Goal: Transaction & Acquisition: Purchase product/service

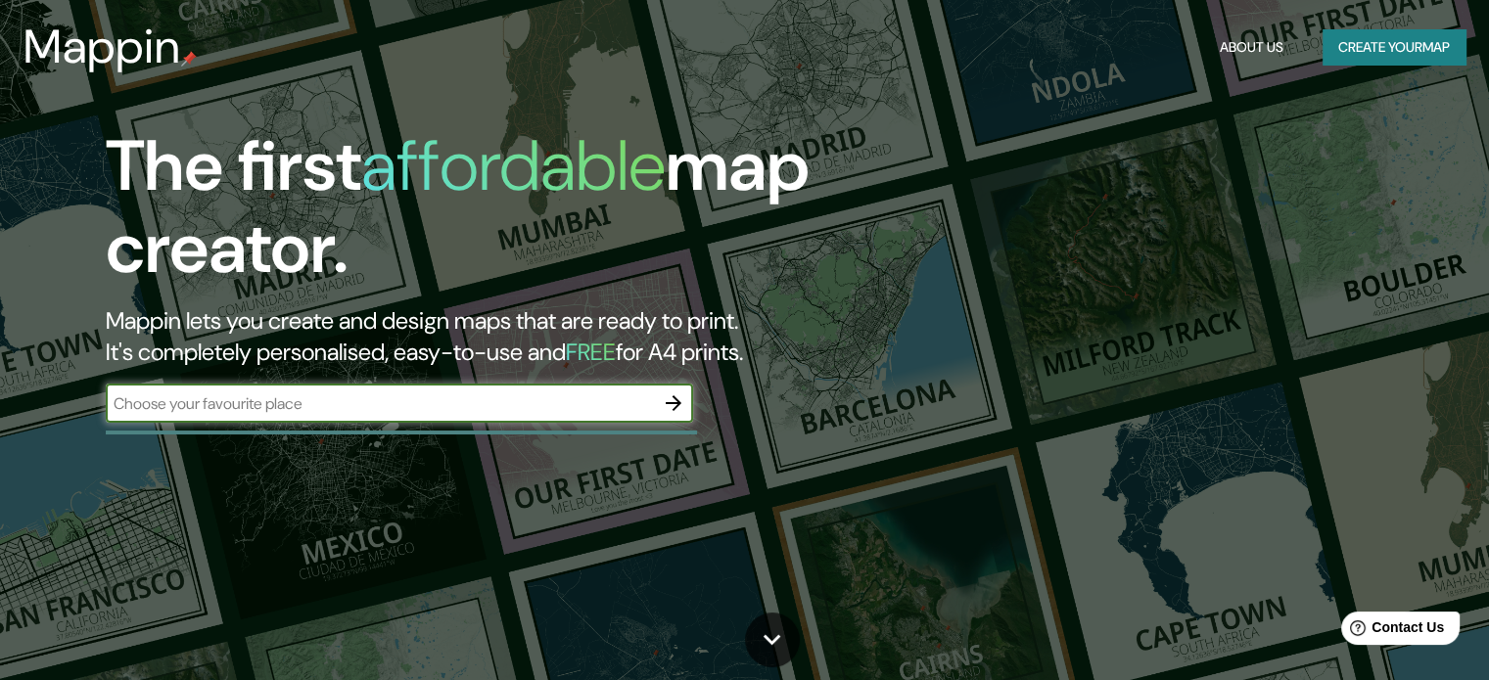
click at [574, 418] on div "​" at bounding box center [399, 403] width 587 height 39
click at [450, 414] on input "text" at bounding box center [380, 403] width 548 height 23
click at [674, 404] on icon "button" at bounding box center [673, 402] width 23 height 23
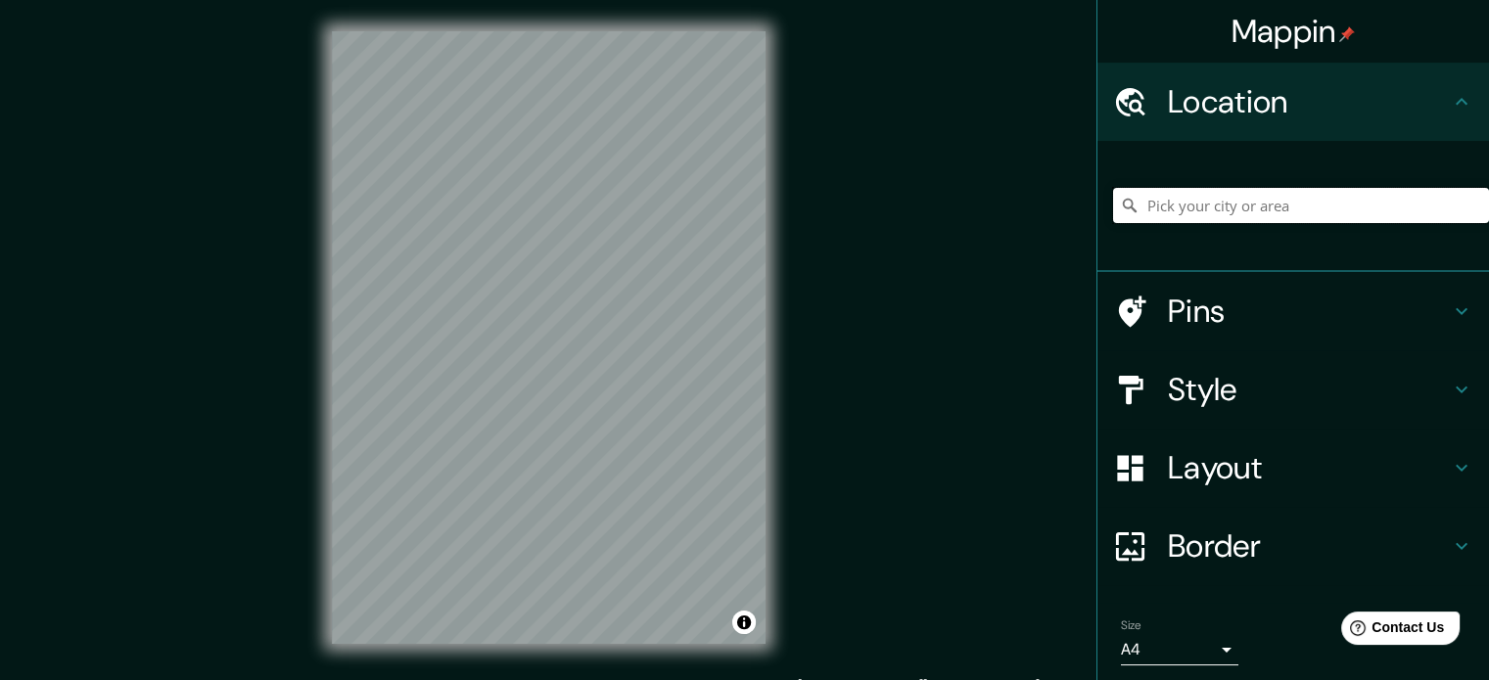
click at [1175, 207] on input "Pick your city or area" at bounding box center [1301, 205] width 376 height 35
click at [838, 679] on html "Mappin Location Pins Style Layout Border Choose a border. Hint : you can make l…" at bounding box center [744, 340] width 1489 height 680
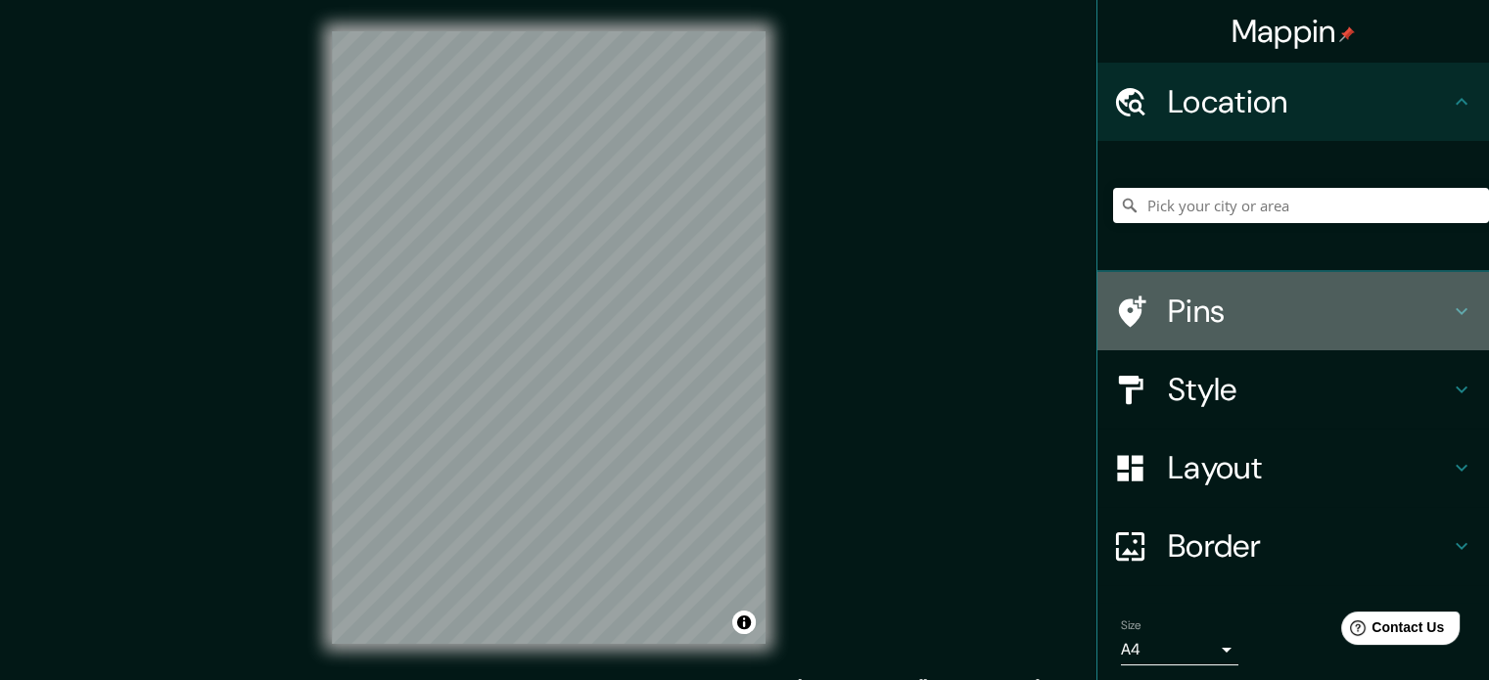
click at [1209, 311] on h4 "Pins" at bounding box center [1309, 311] width 282 height 39
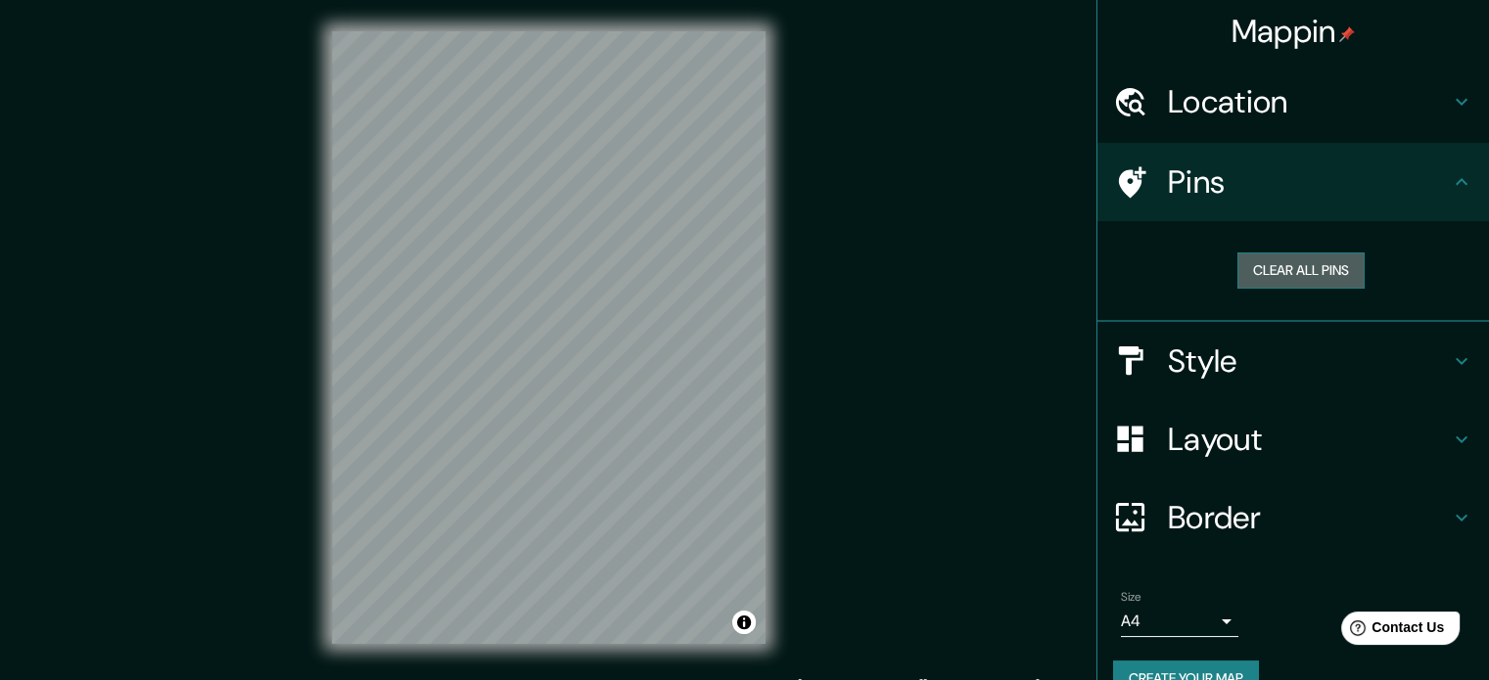
click at [1283, 262] on button "Clear all pins" at bounding box center [1300, 270] width 127 height 36
click at [1213, 371] on h4 "Style" at bounding box center [1309, 361] width 282 height 39
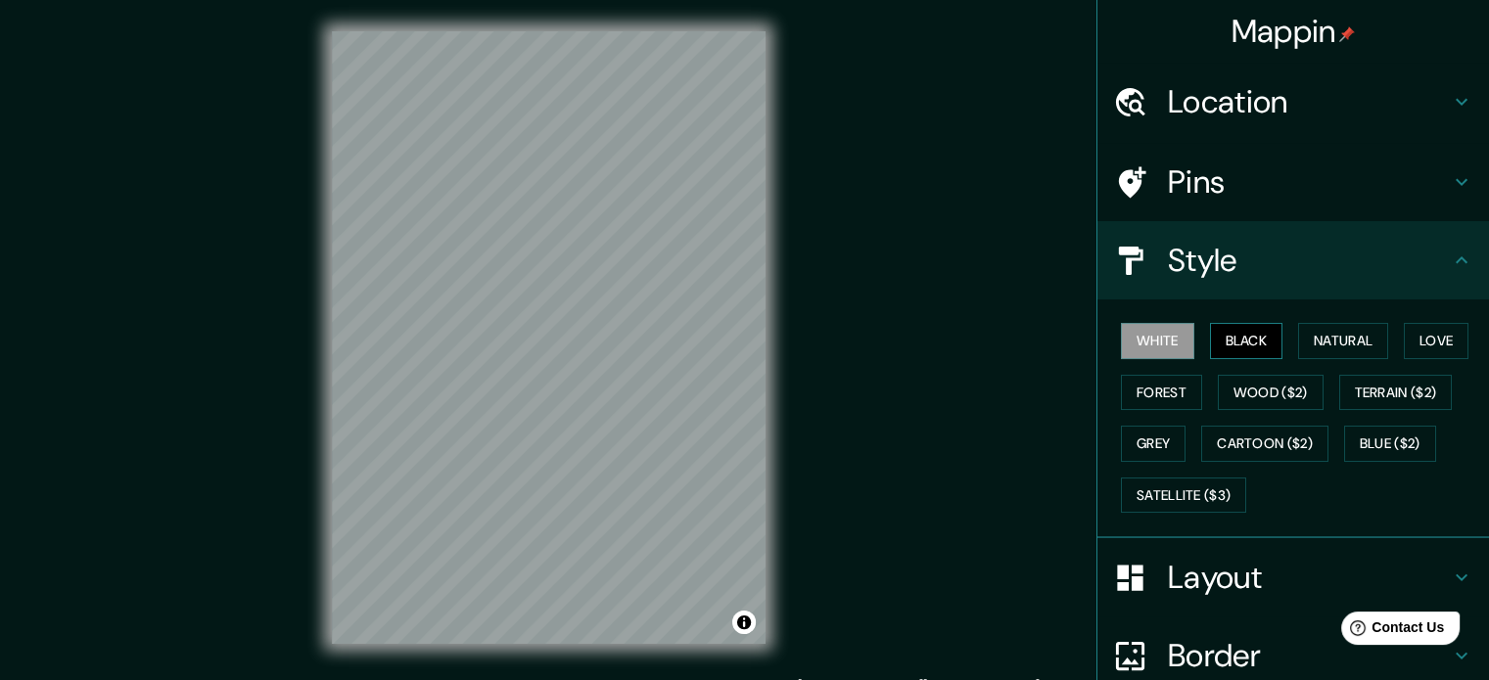
click at [1229, 340] on button "Black" at bounding box center [1246, 341] width 73 height 36
click at [1340, 344] on button "Natural" at bounding box center [1343, 341] width 90 height 36
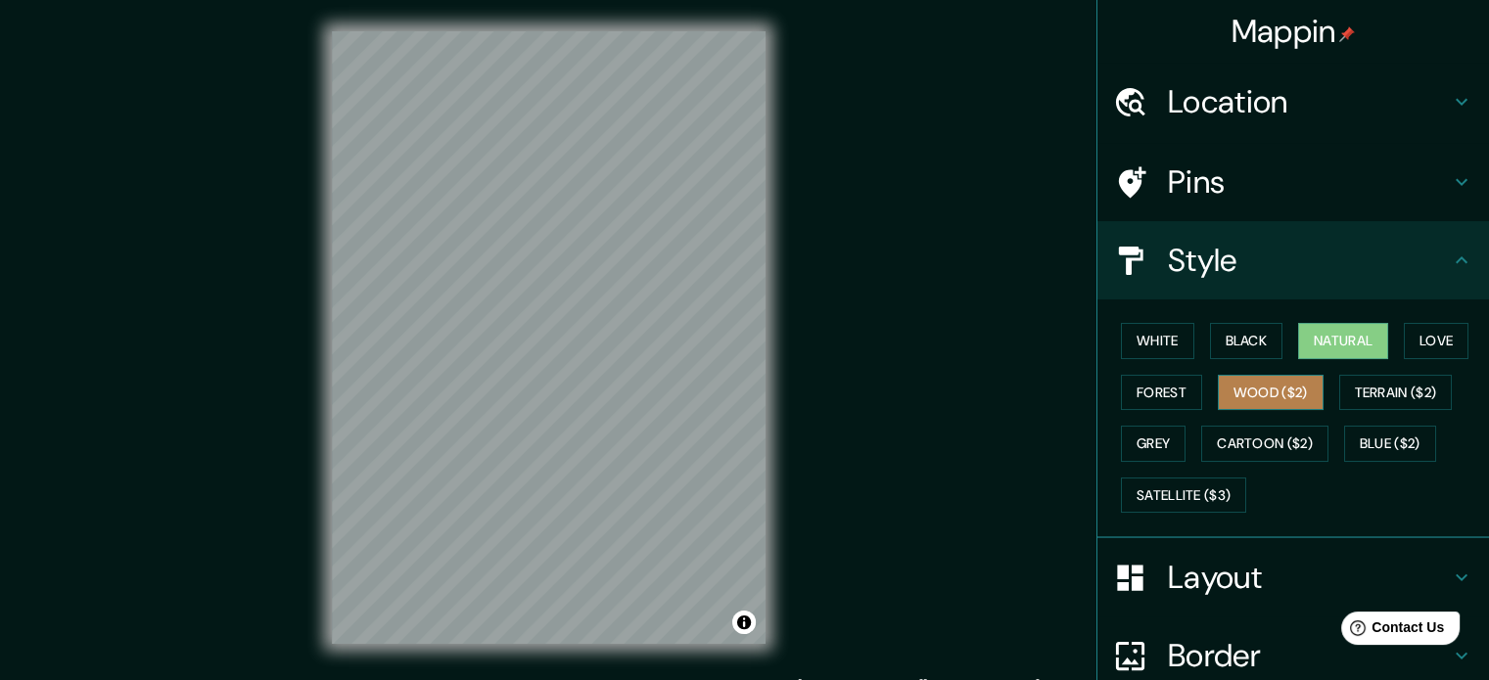
click at [1290, 387] on button "Wood ($2)" at bounding box center [1270, 393] width 106 height 36
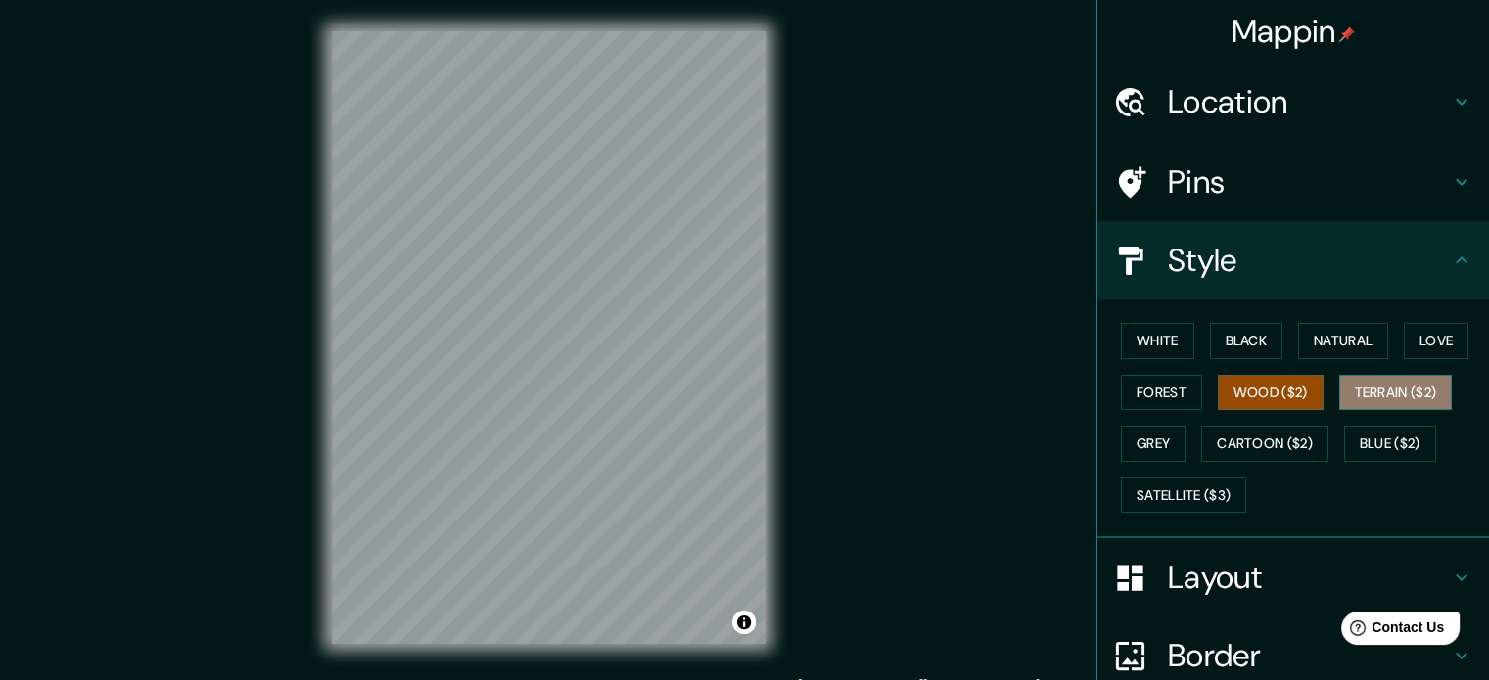
click at [1373, 384] on button "Terrain ($2)" at bounding box center [1396, 393] width 114 height 36
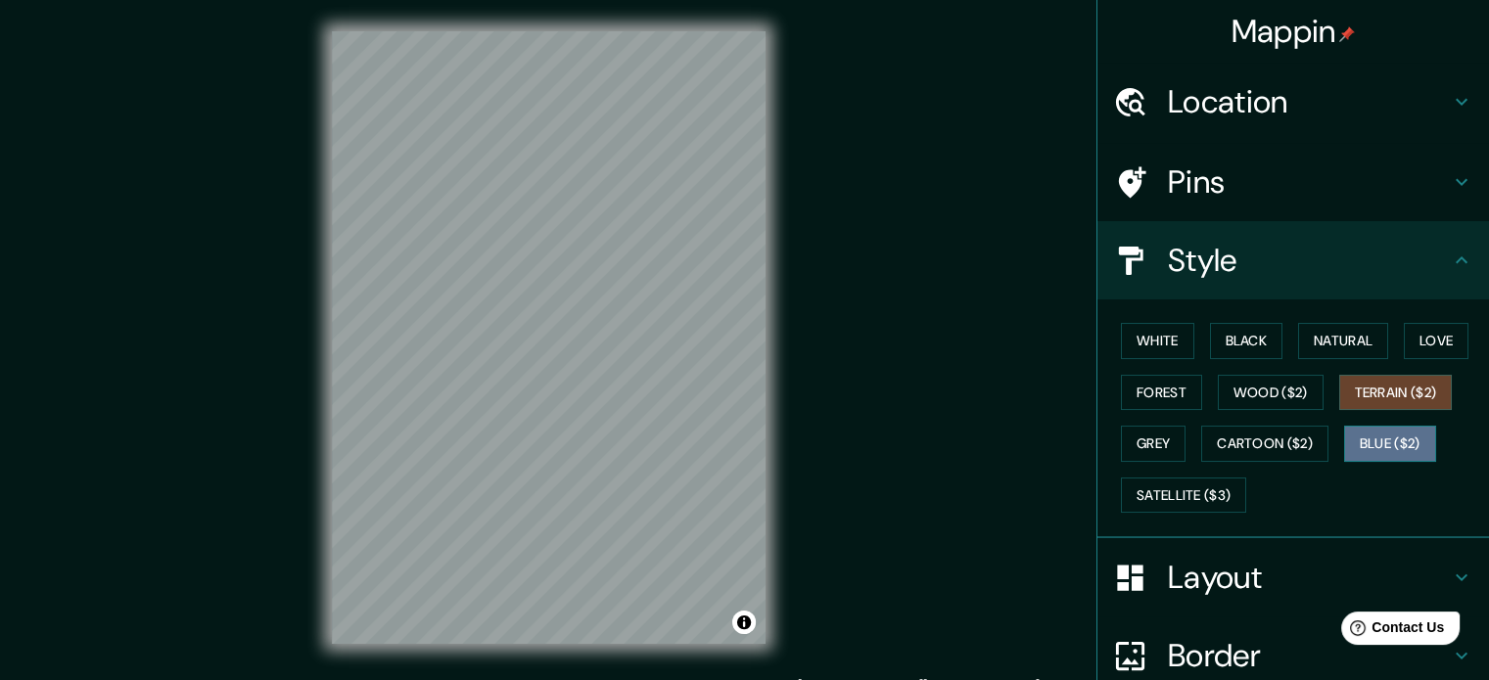
click at [1369, 445] on button "Blue ($2)" at bounding box center [1390, 444] width 92 height 36
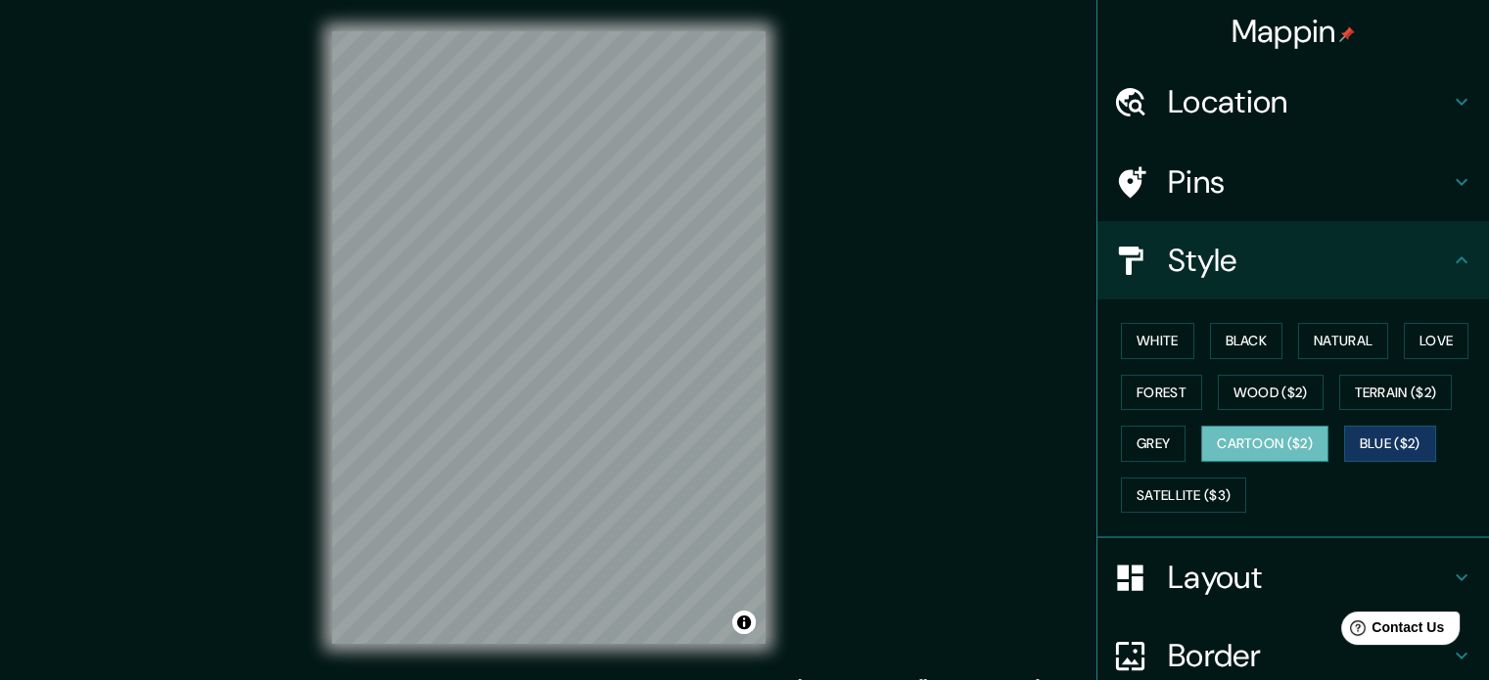
click at [1241, 439] on button "Cartoon ($2)" at bounding box center [1264, 444] width 127 height 36
click at [1190, 484] on button "Satellite ($3)" at bounding box center [1183, 496] width 125 height 36
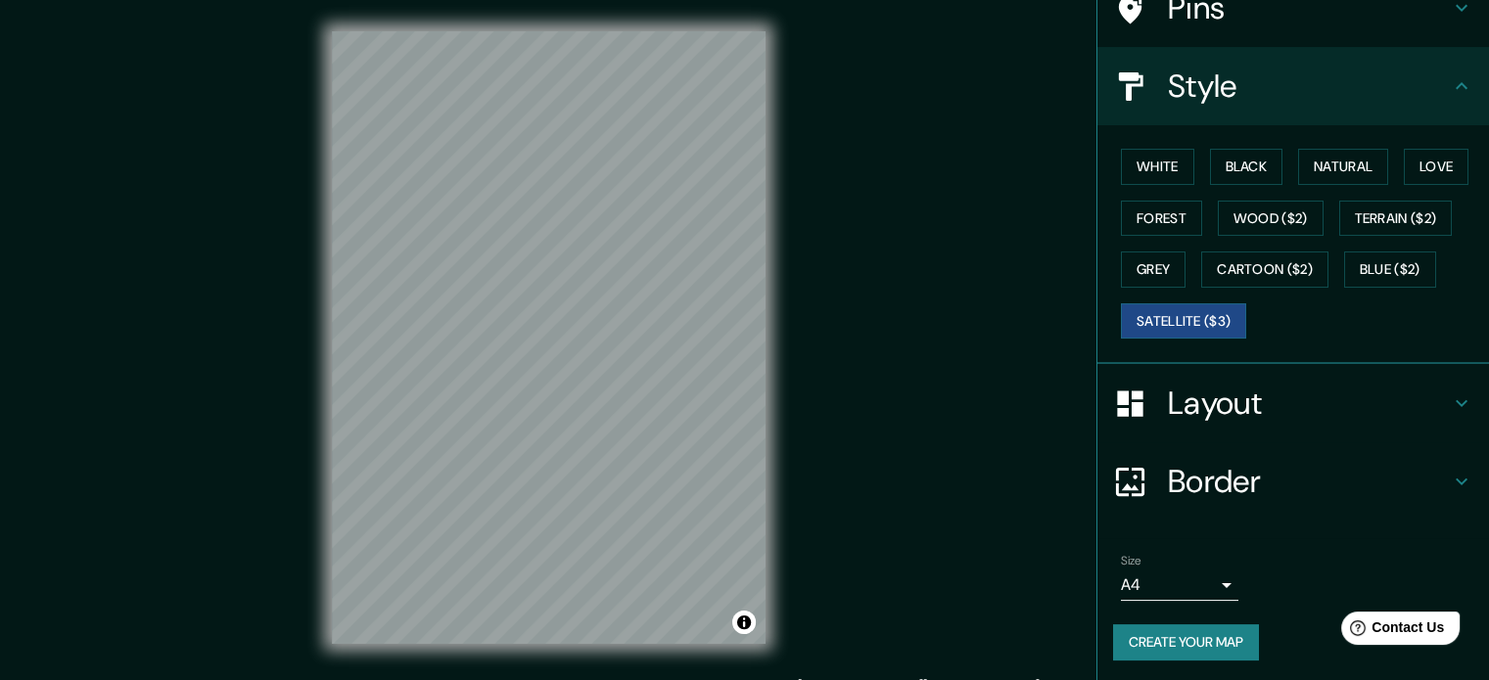
click at [1253, 483] on h4 "Border" at bounding box center [1309, 481] width 282 height 39
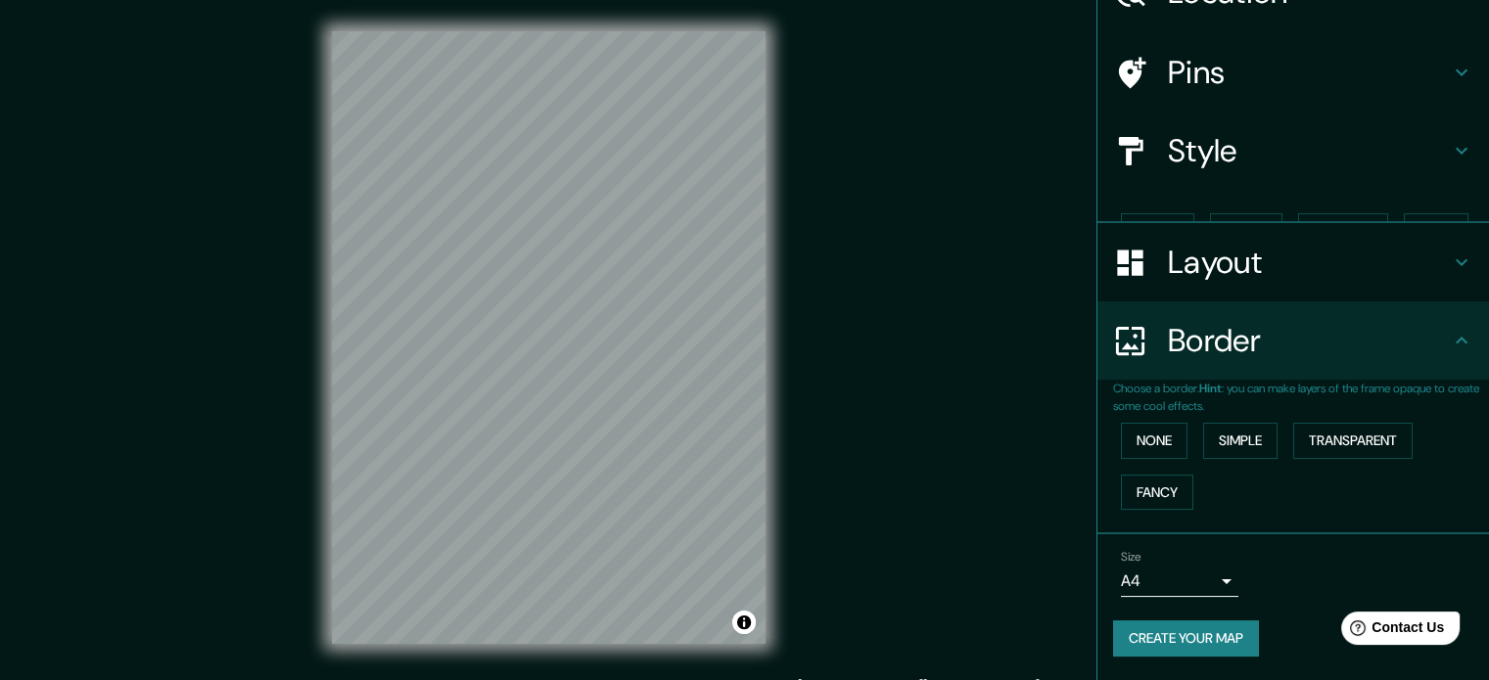
scroll to position [74, 0]
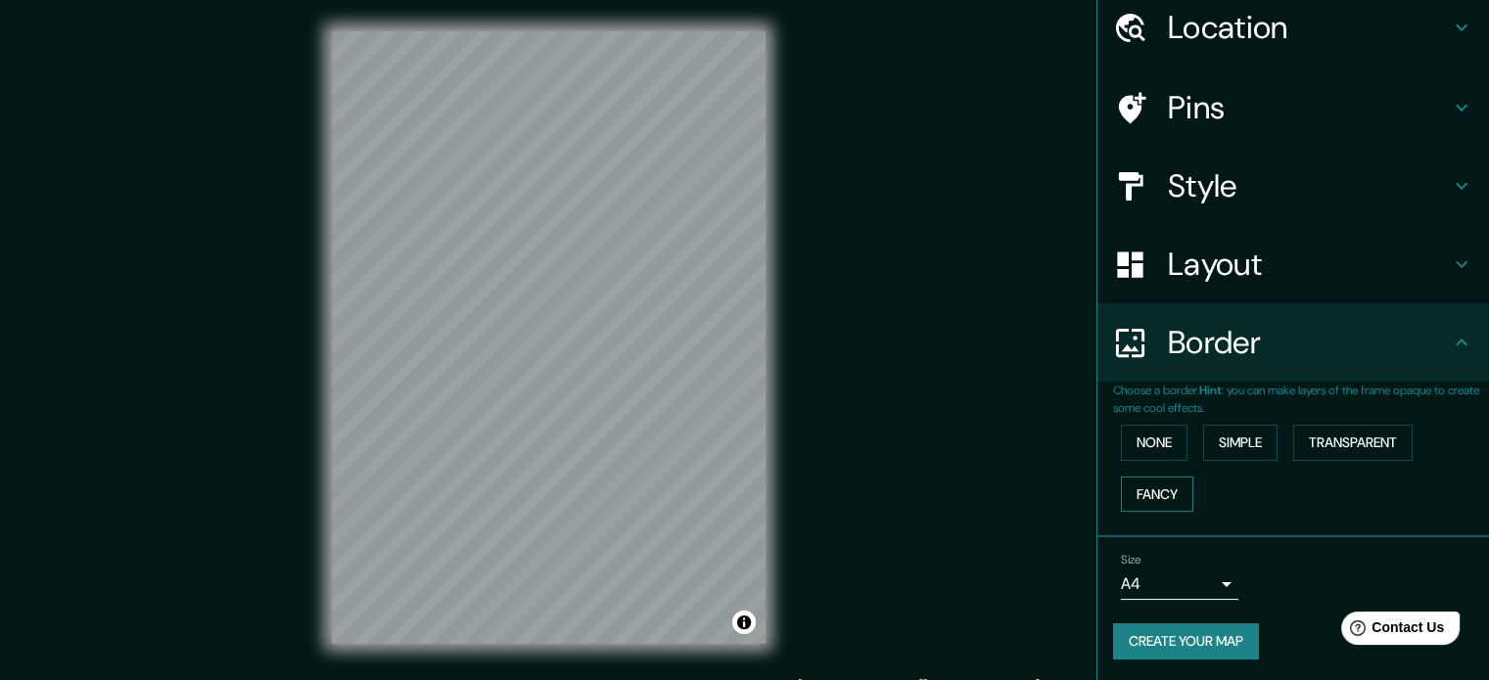
click at [1163, 496] on button "Fancy" at bounding box center [1157, 495] width 72 height 36
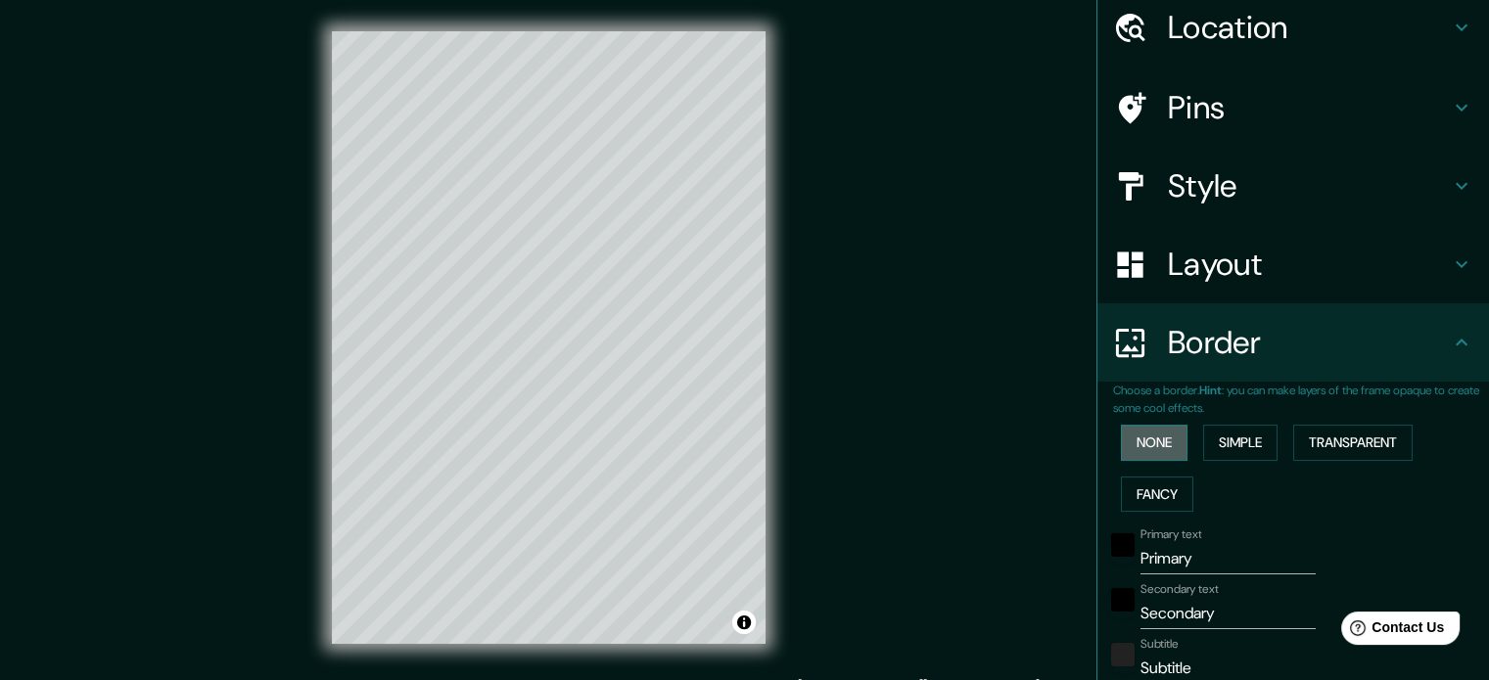
click at [1157, 457] on button "None" at bounding box center [1154, 443] width 67 height 36
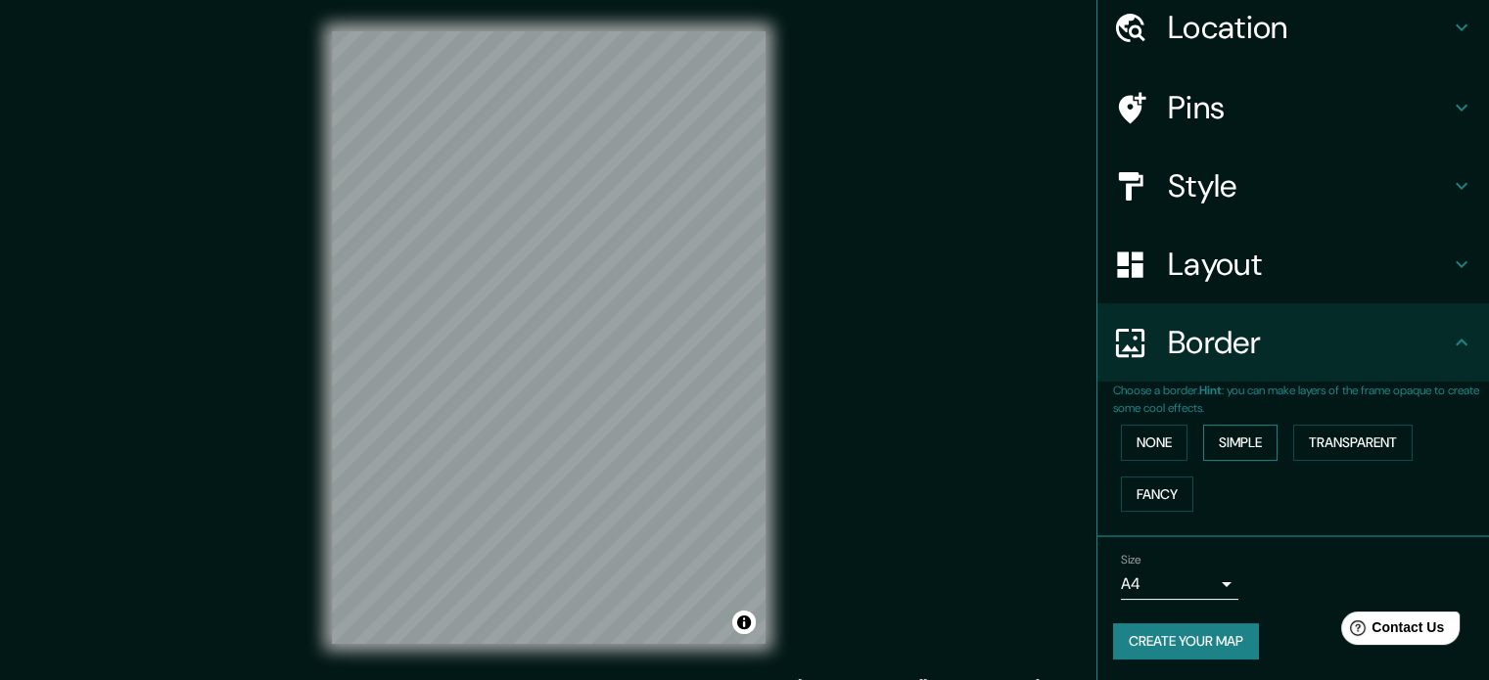
click at [1203, 443] on button "Simple" at bounding box center [1240, 443] width 74 height 36
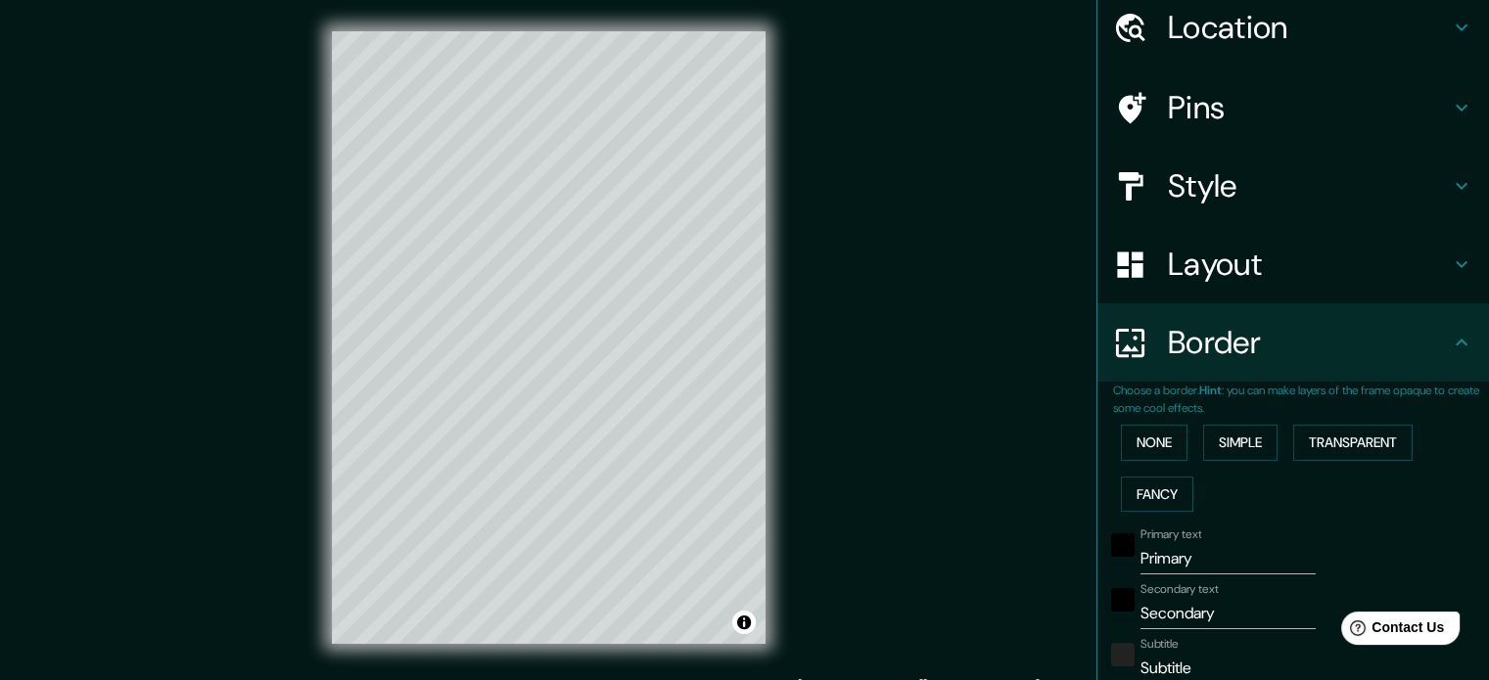
click at [978, 435] on div "Mappin Location Pins Style Layout Border Choose a border. Hint : you can make l…" at bounding box center [744, 353] width 1489 height 707
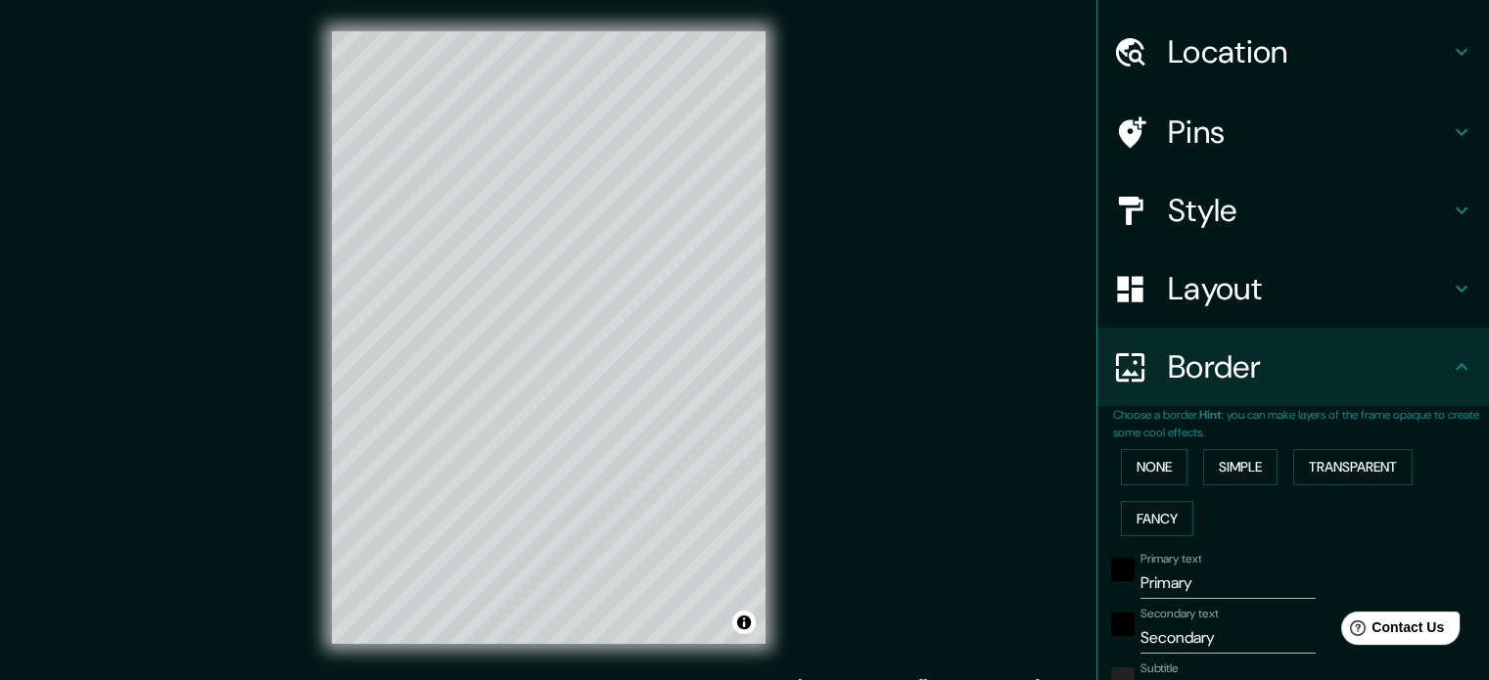
scroll to position [0, 0]
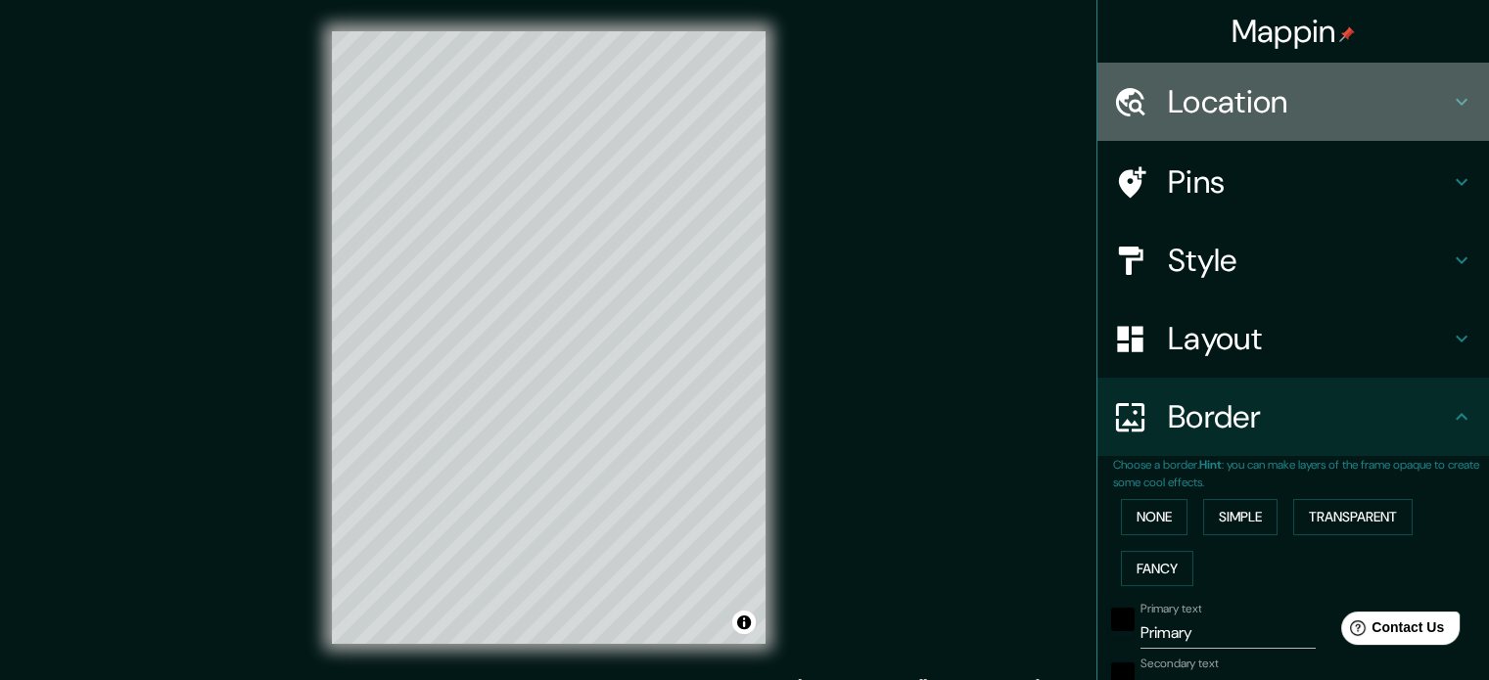
click at [1260, 94] on h4 "Location" at bounding box center [1309, 101] width 282 height 39
type input "177"
type input "35"
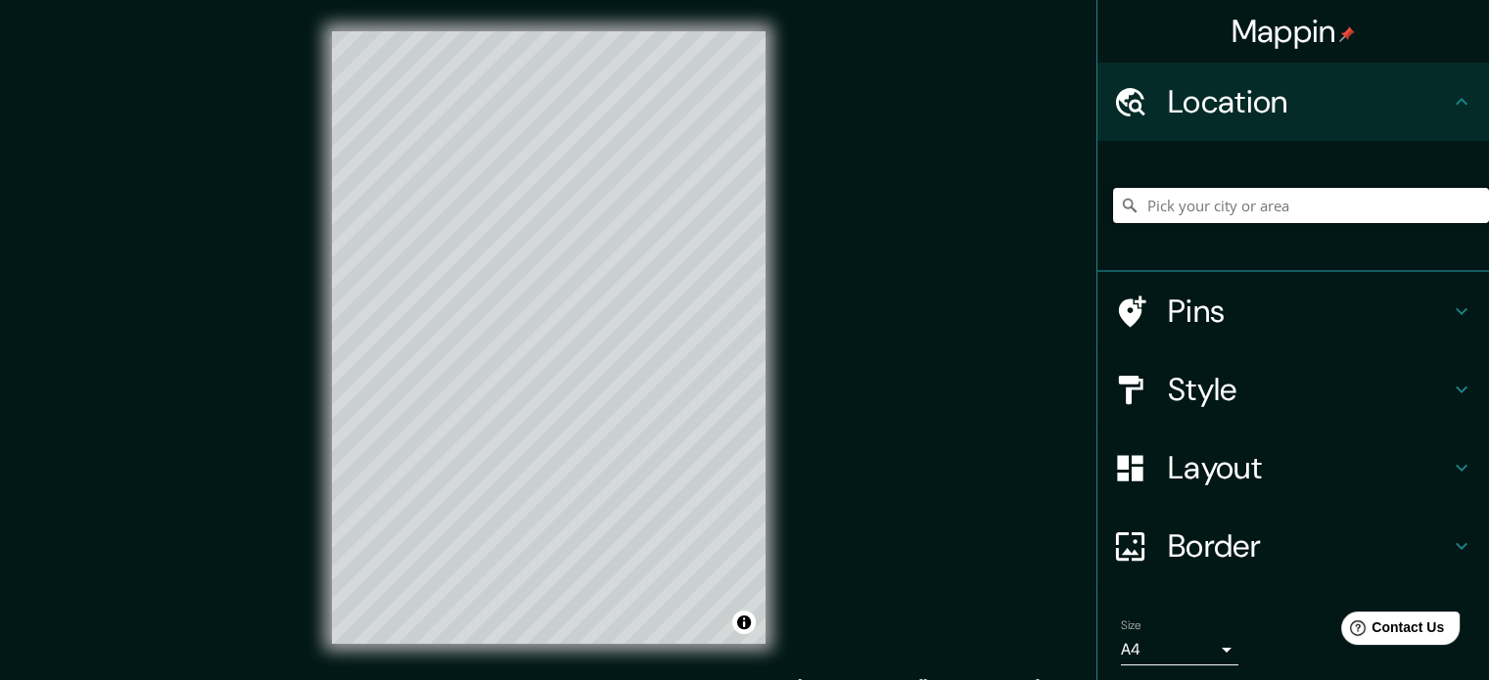
click at [1181, 207] on input "Pick your city or area" at bounding box center [1301, 205] width 376 height 35
type input "[GEOGRAPHIC_DATA], [GEOGRAPHIC_DATA], [GEOGRAPHIC_DATA]"
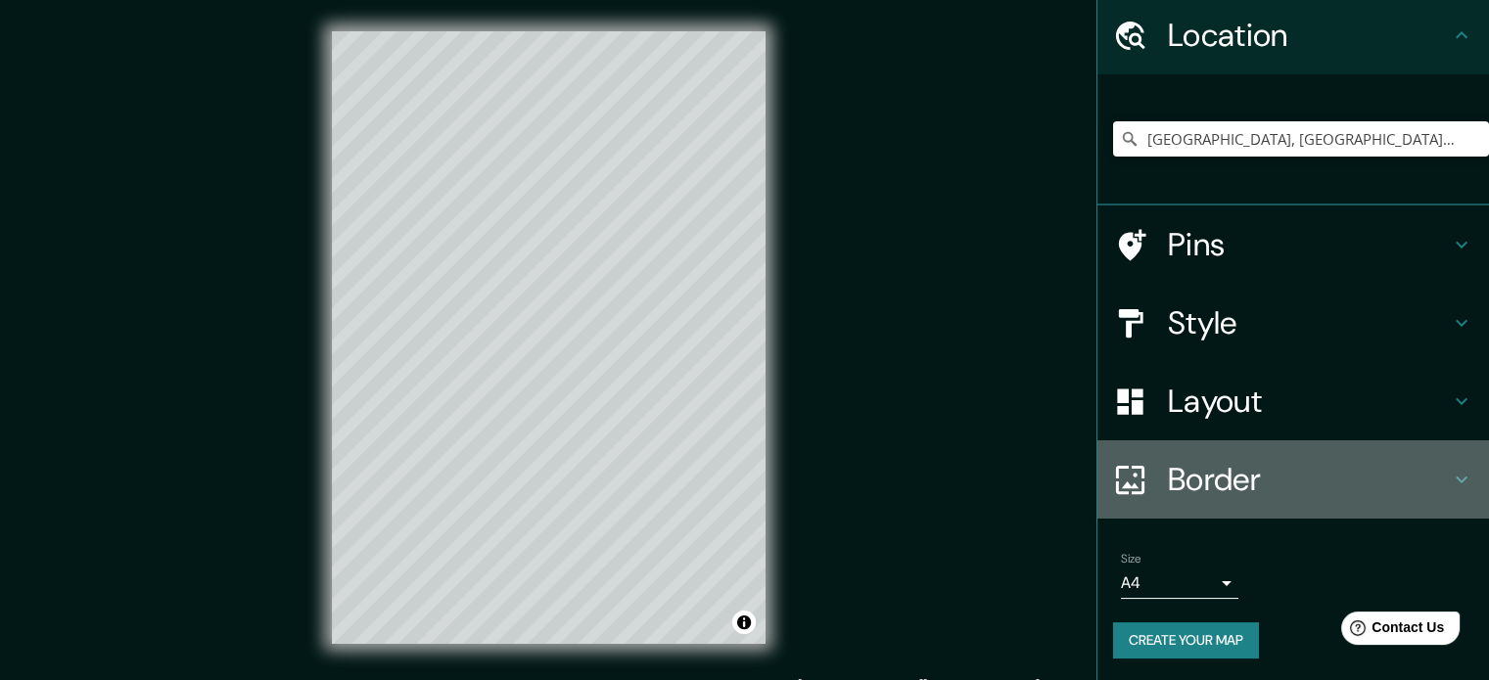
click at [1252, 480] on h4 "Border" at bounding box center [1309, 479] width 282 height 39
type input "177"
type input "35"
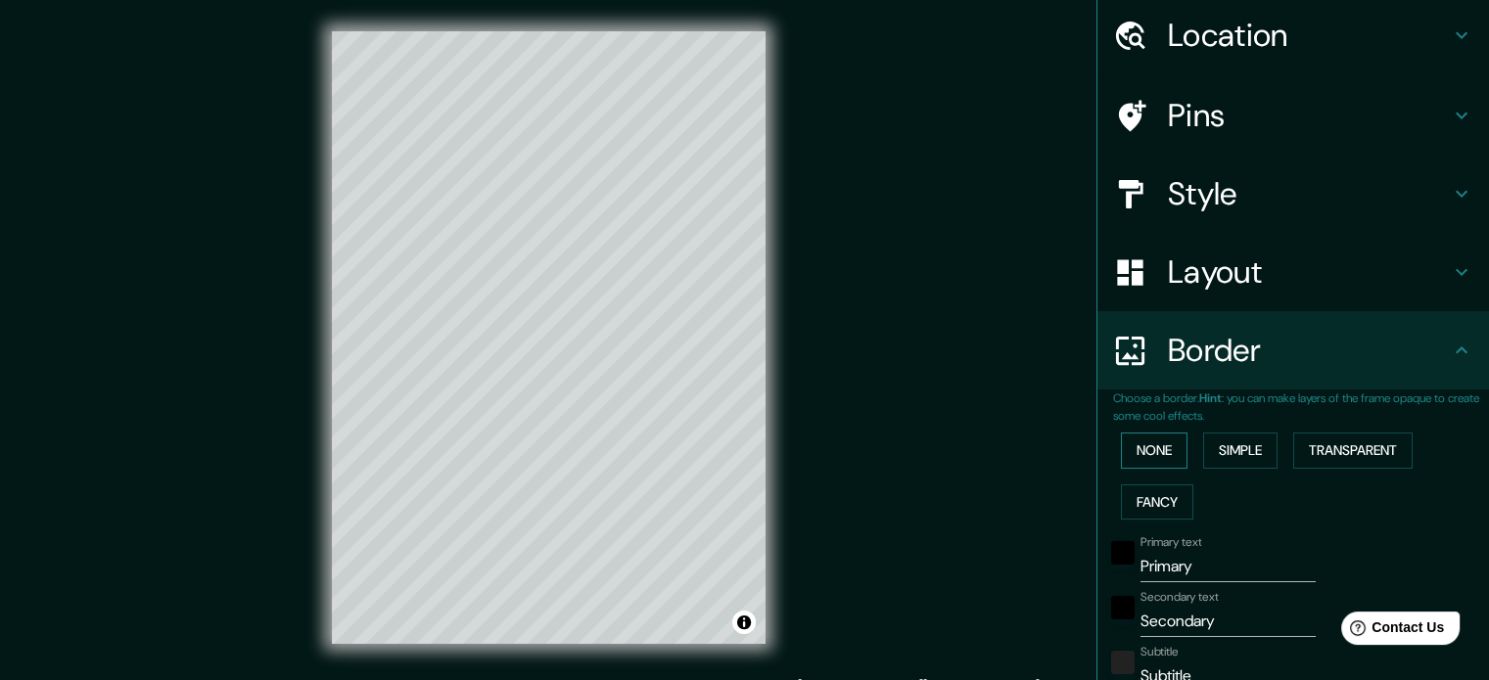
click at [1151, 447] on button "None" at bounding box center [1154, 451] width 67 height 36
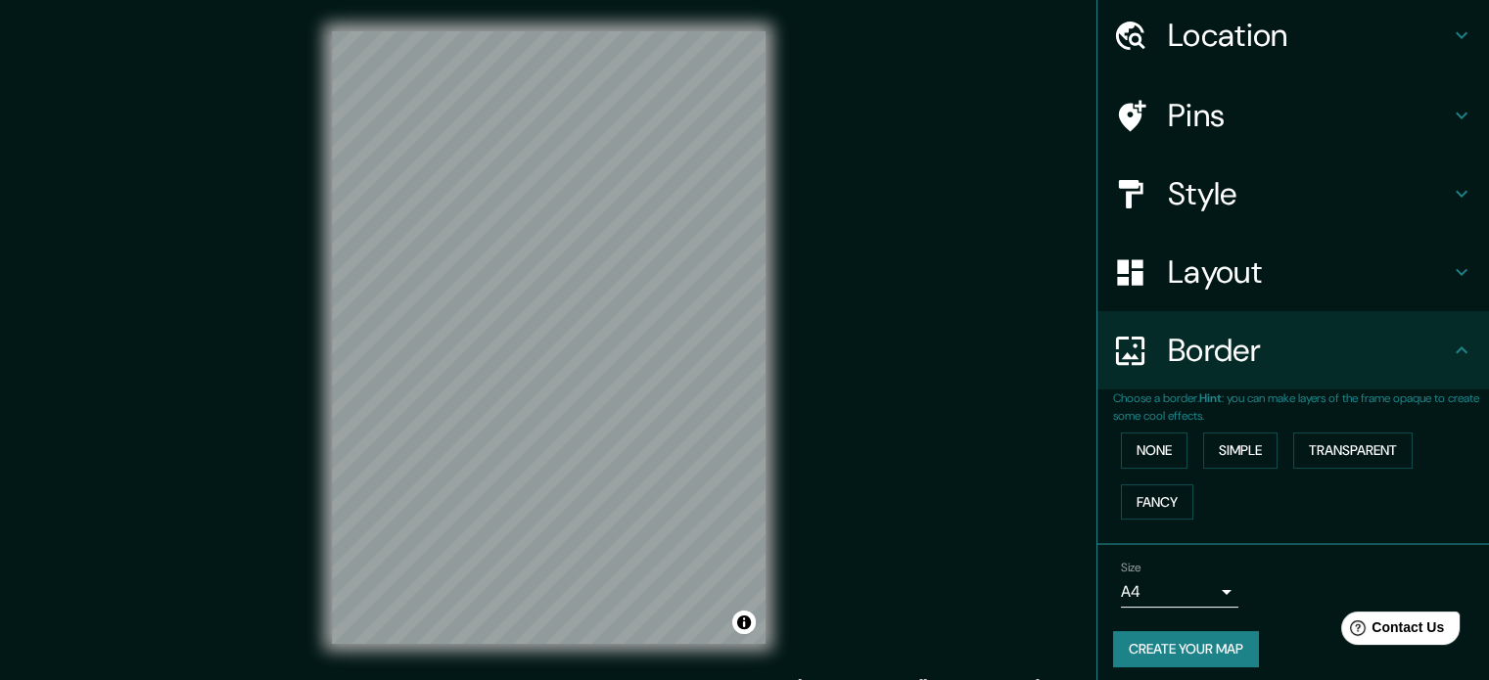
click at [1206, 260] on h4 "Layout" at bounding box center [1309, 271] width 282 height 39
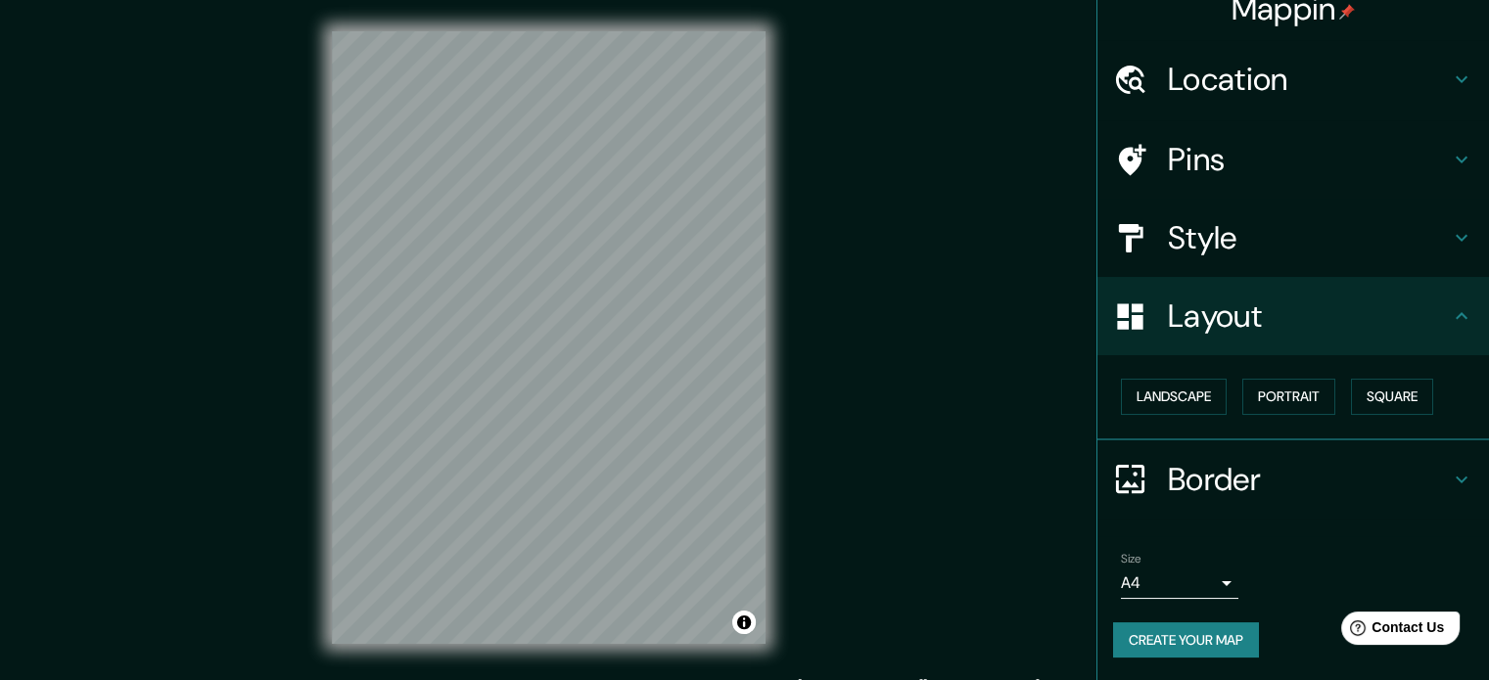
scroll to position [22, 0]
click at [1182, 407] on button "Landscape" at bounding box center [1174, 398] width 106 height 36
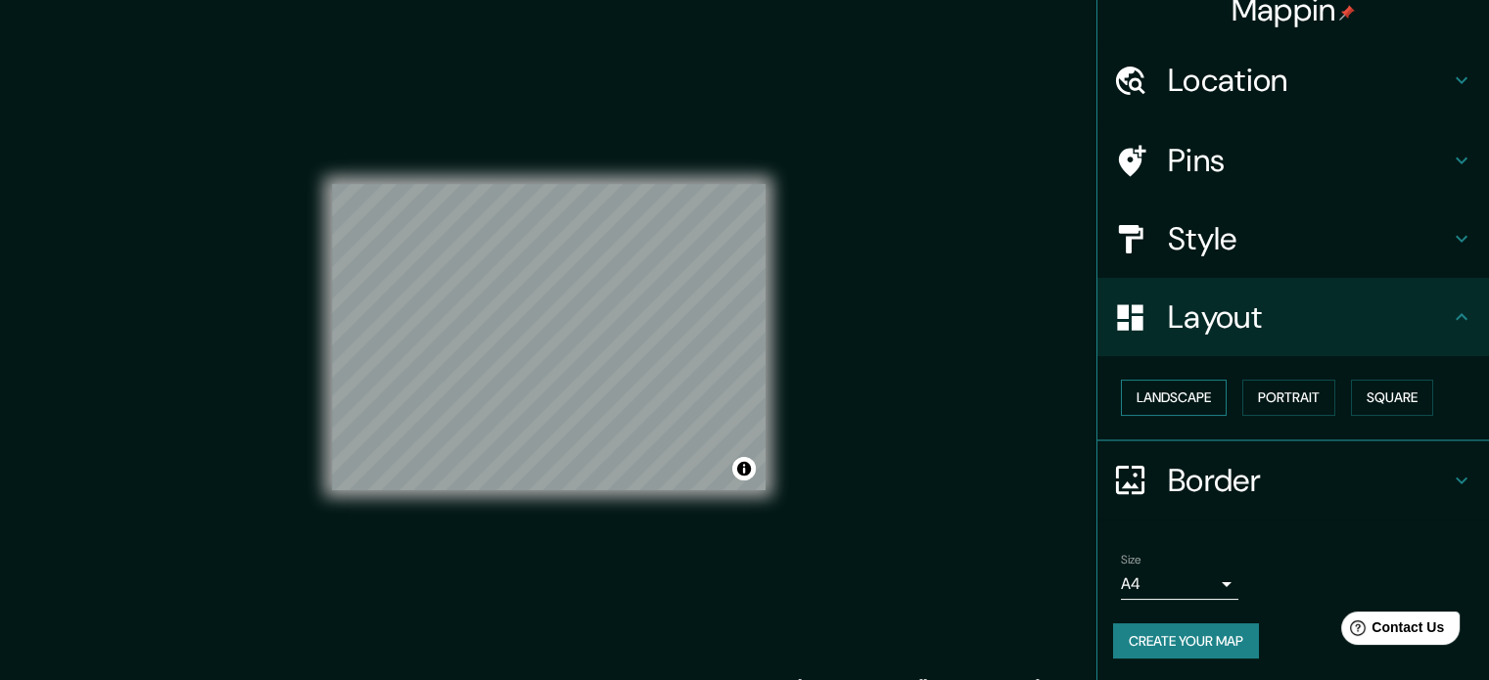
click at [1194, 397] on button "Landscape" at bounding box center [1174, 398] width 106 height 36
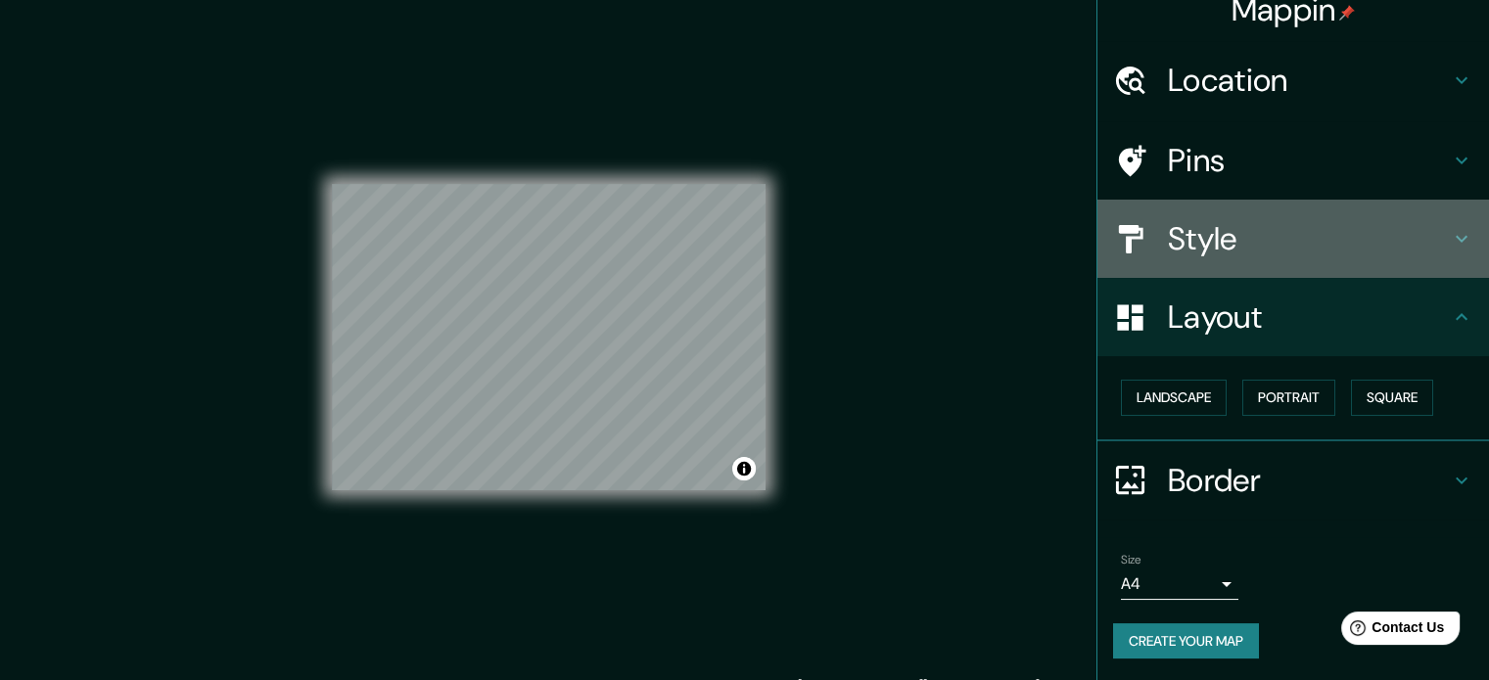
click at [1268, 242] on h4 "Style" at bounding box center [1309, 238] width 282 height 39
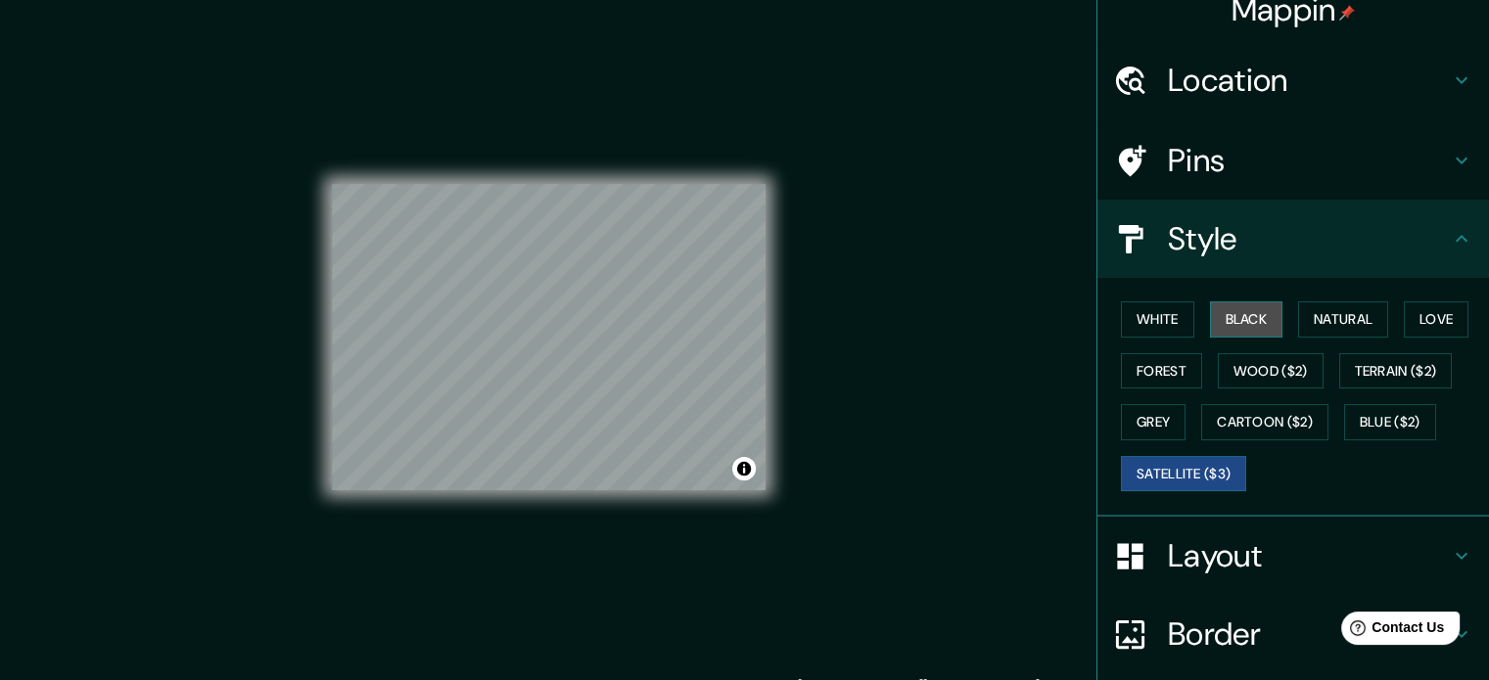
click at [1223, 326] on button "Black" at bounding box center [1246, 319] width 73 height 36
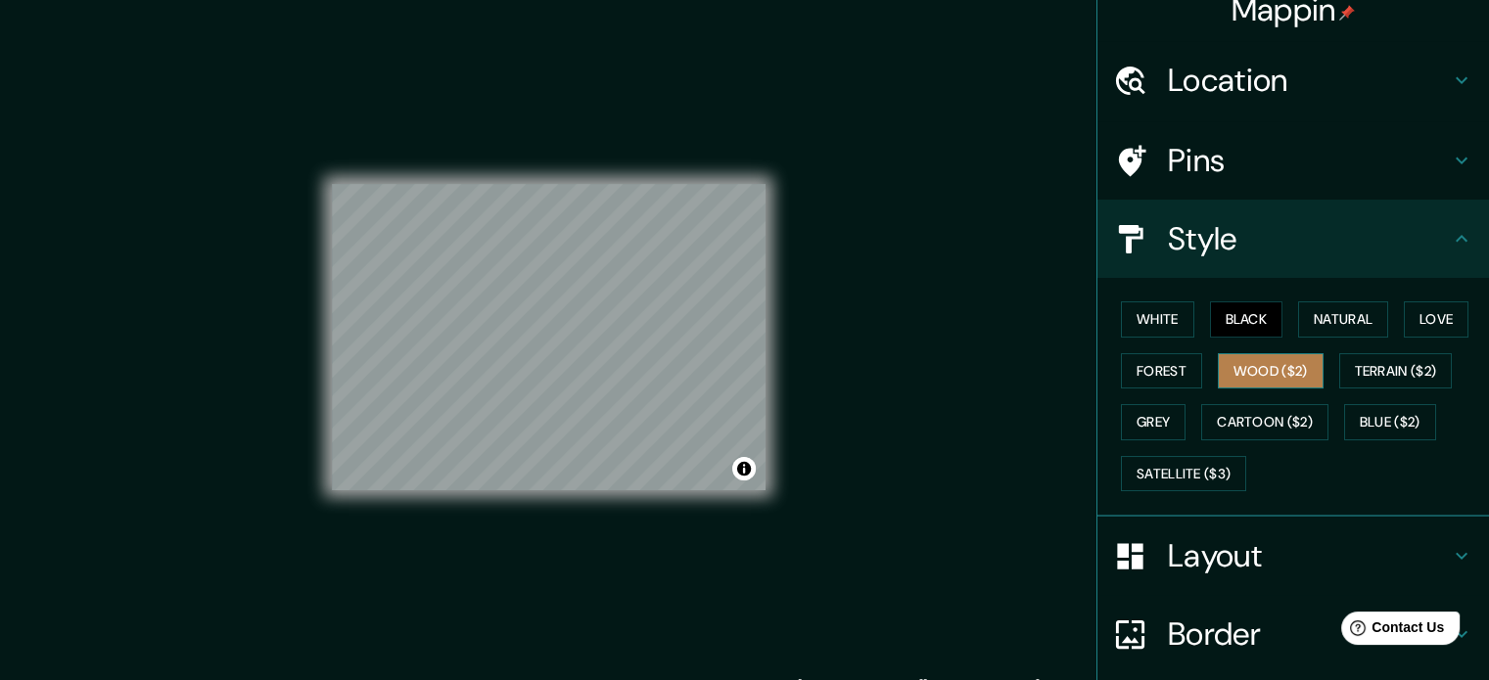
click at [1232, 365] on button "Wood ($2)" at bounding box center [1270, 371] width 106 height 36
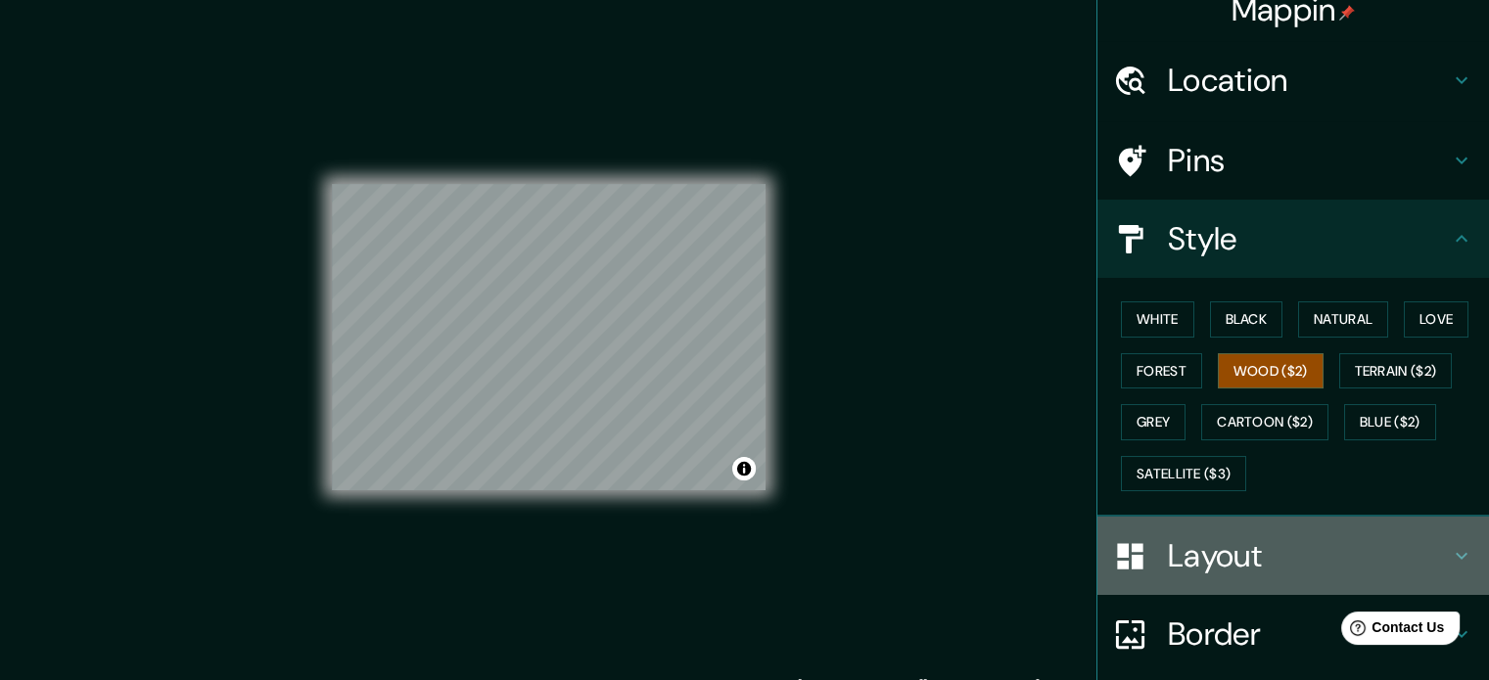
click at [1236, 565] on h4 "Layout" at bounding box center [1309, 555] width 282 height 39
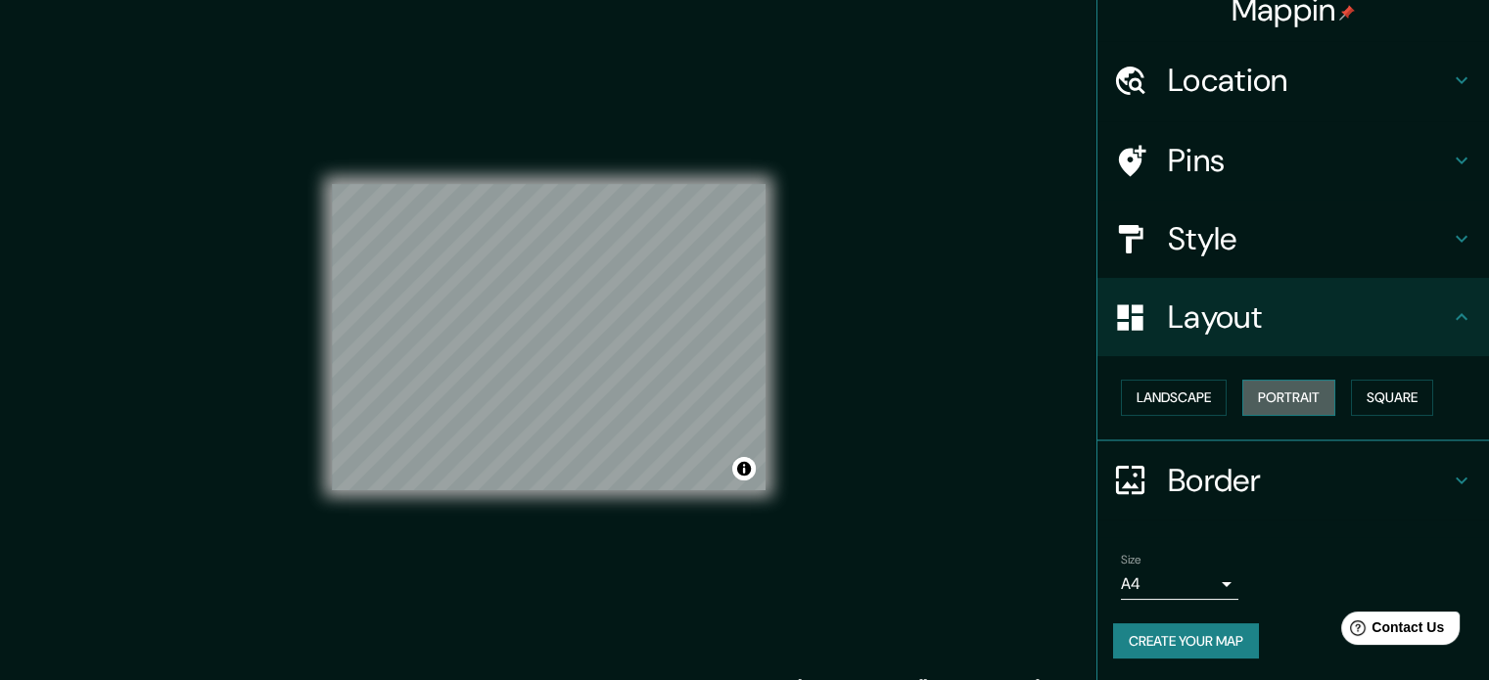
click at [1281, 404] on button "Portrait" at bounding box center [1288, 398] width 93 height 36
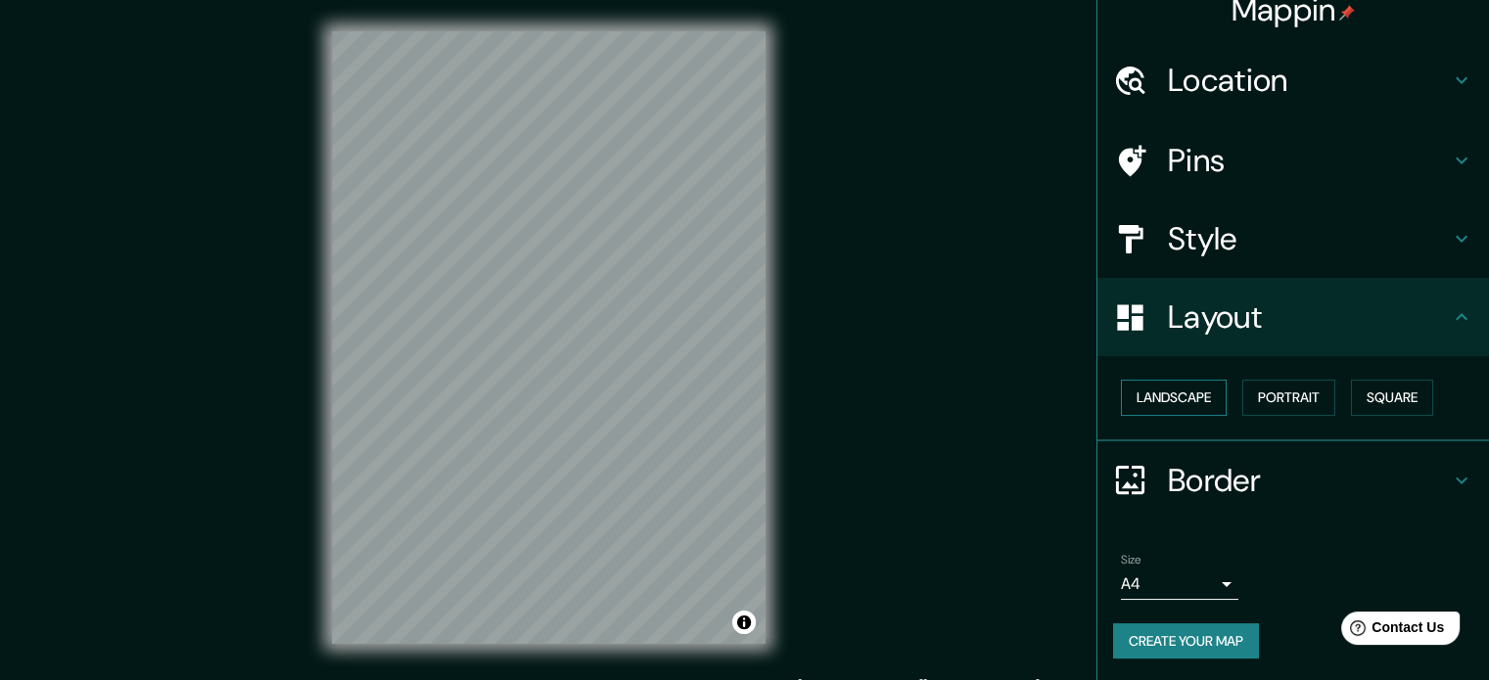
click at [1131, 393] on div "Mappin Location [GEOGRAPHIC_DATA], [GEOGRAPHIC_DATA], [GEOGRAPHIC_DATA] [GEOGRA…" at bounding box center [744, 353] width 1489 height 707
click at [766, 377] on div "© Mapbox © OpenStreetMap Improve this map" at bounding box center [548, 337] width 496 height 675
click at [1274, 247] on h4 "Style" at bounding box center [1309, 238] width 282 height 39
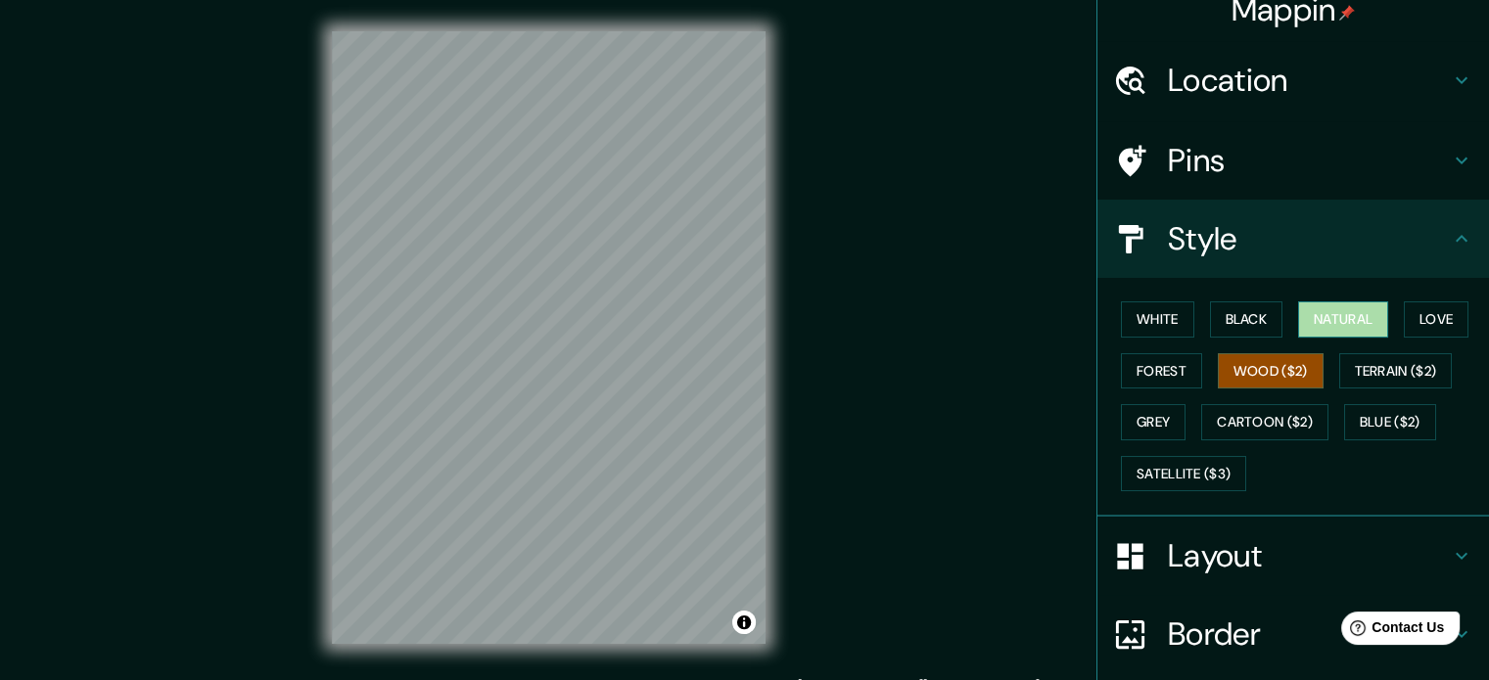
click at [1348, 318] on button "Natural" at bounding box center [1343, 319] width 90 height 36
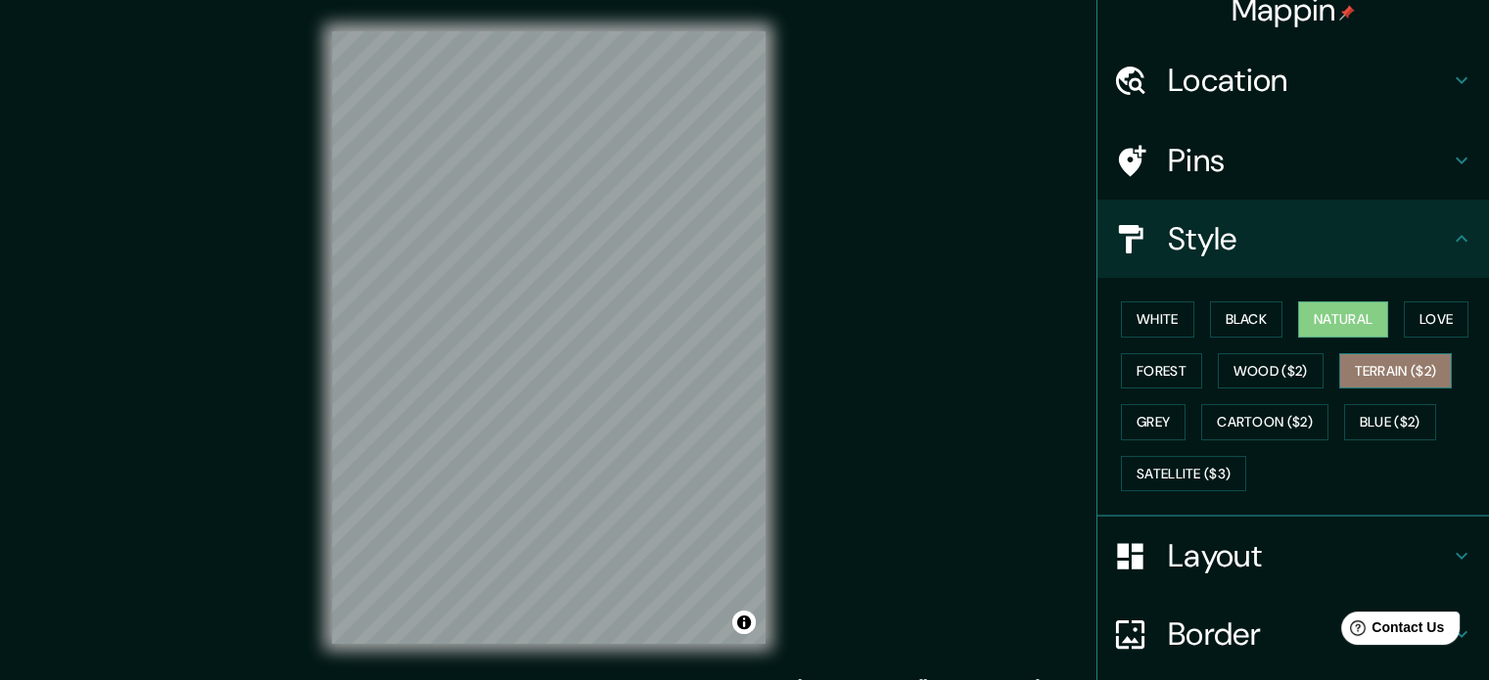
click at [1387, 367] on button "Terrain ($2)" at bounding box center [1396, 371] width 114 height 36
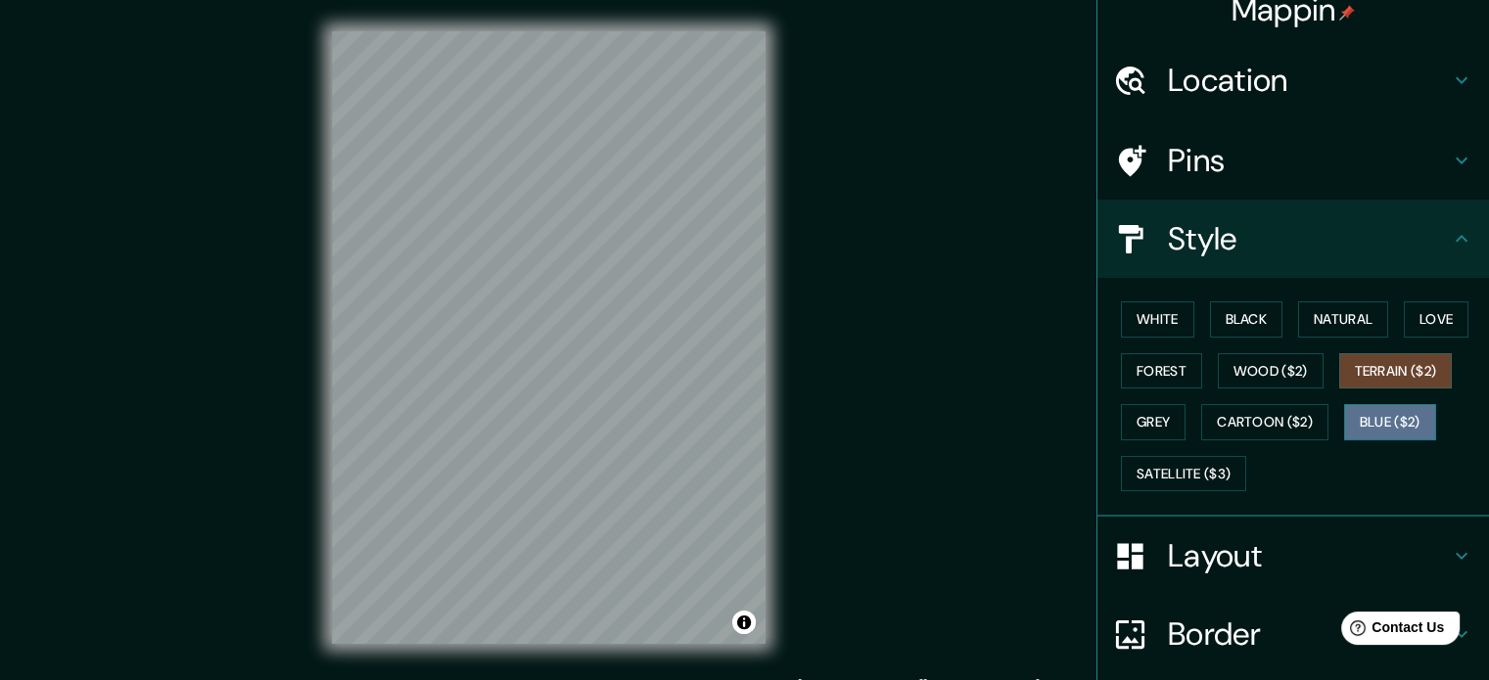
click at [1386, 423] on button "Blue ($2)" at bounding box center [1390, 422] width 92 height 36
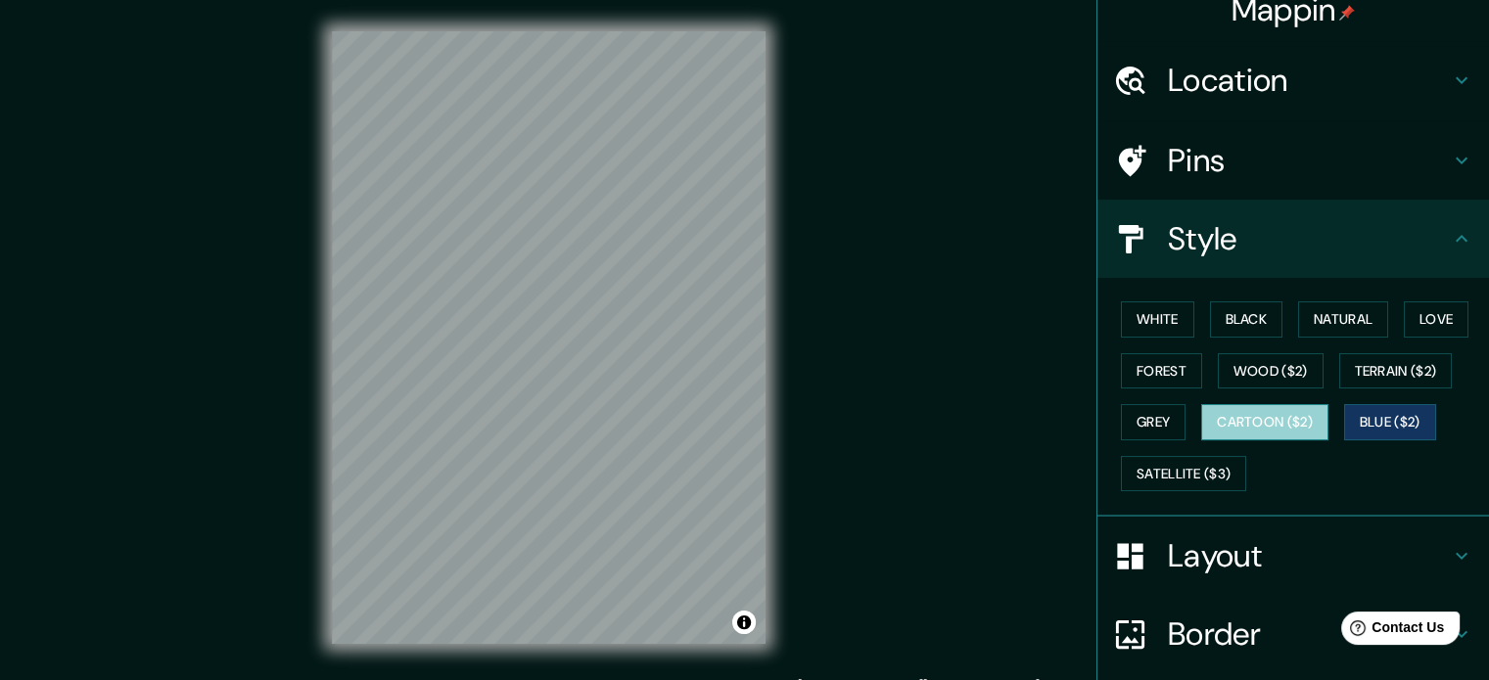
click at [1282, 429] on button "Cartoon ($2)" at bounding box center [1264, 422] width 127 height 36
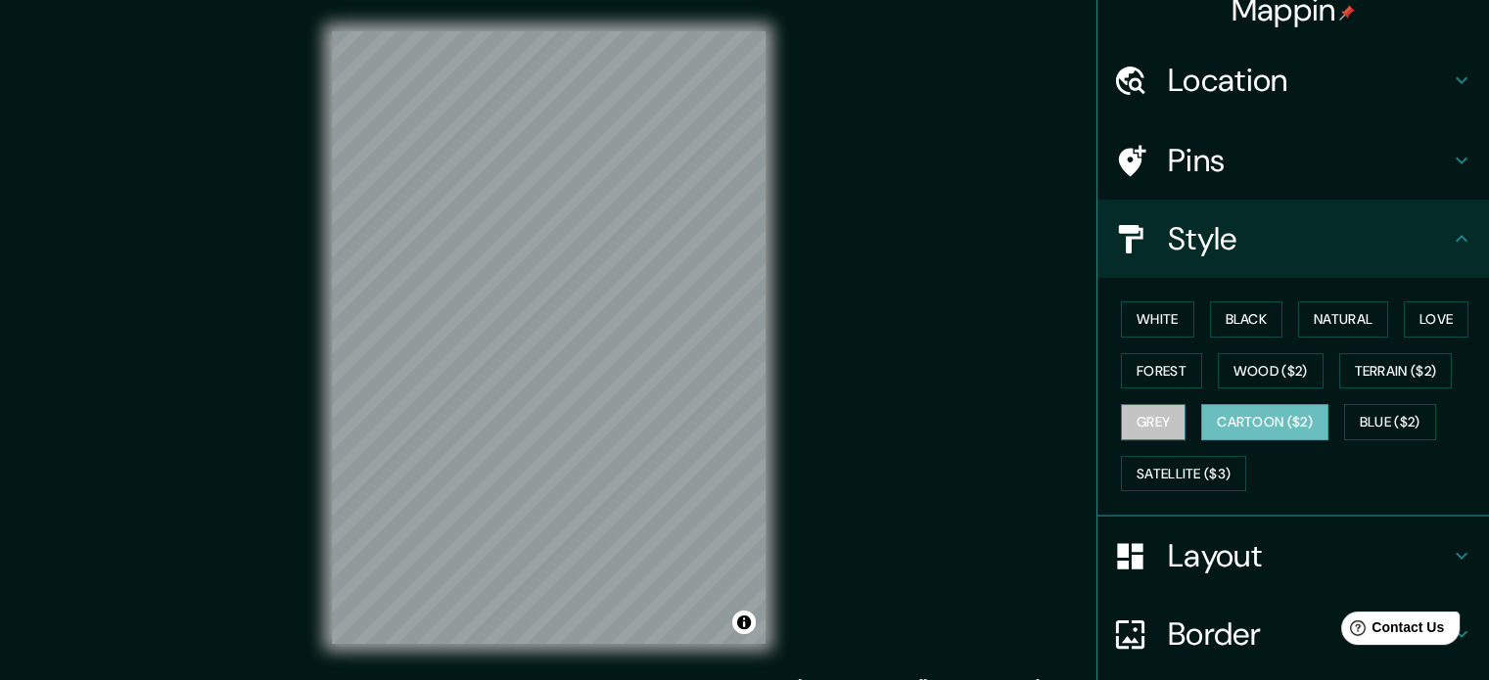
click at [1123, 415] on button "Grey" at bounding box center [1153, 422] width 65 height 36
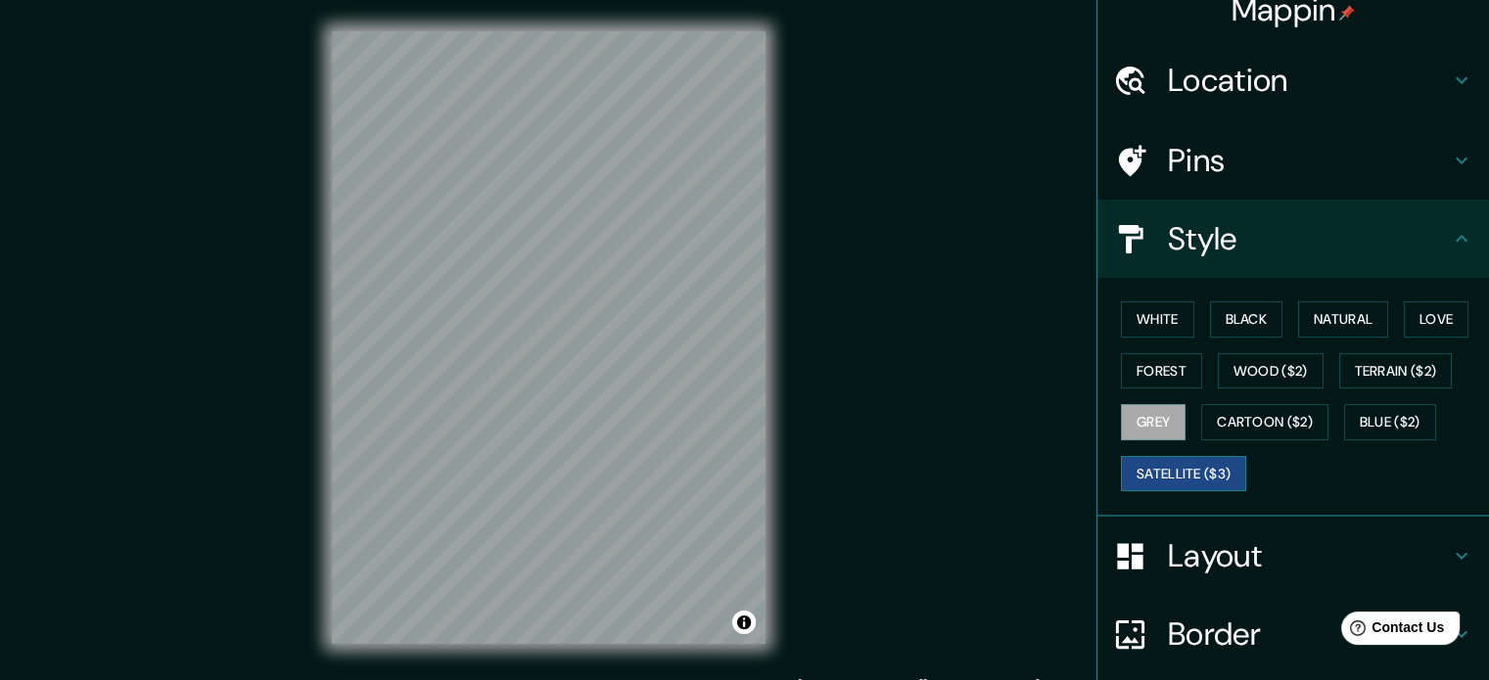
click at [1170, 469] on button "Satellite ($3)" at bounding box center [1183, 474] width 125 height 36
click at [1159, 319] on button "White" at bounding box center [1157, 319] width 73 height 36
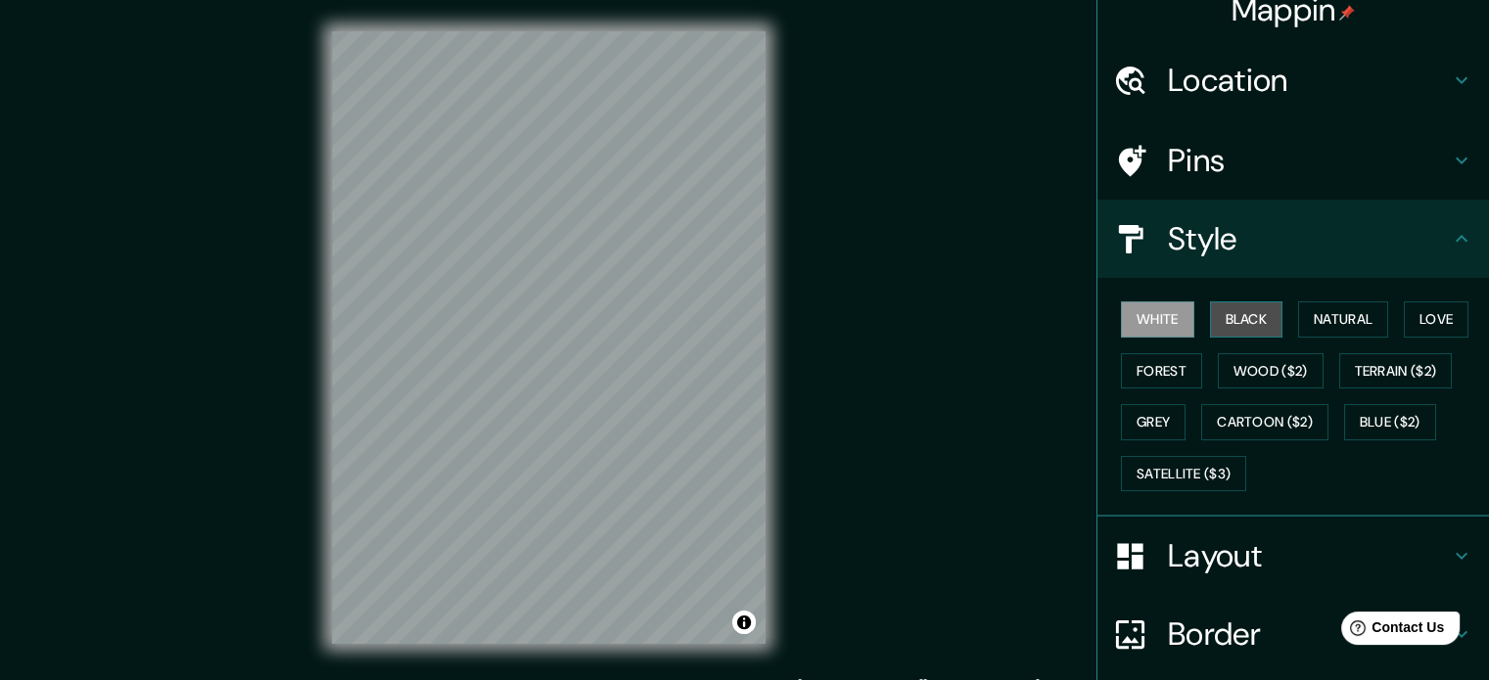
click at [1254, 322] on button "Black" at bounding box center [1246, 319] width 73 height 36
click at [1335, 316] on button "Natural" at bounding box center [1343, 319] width 90 height 36
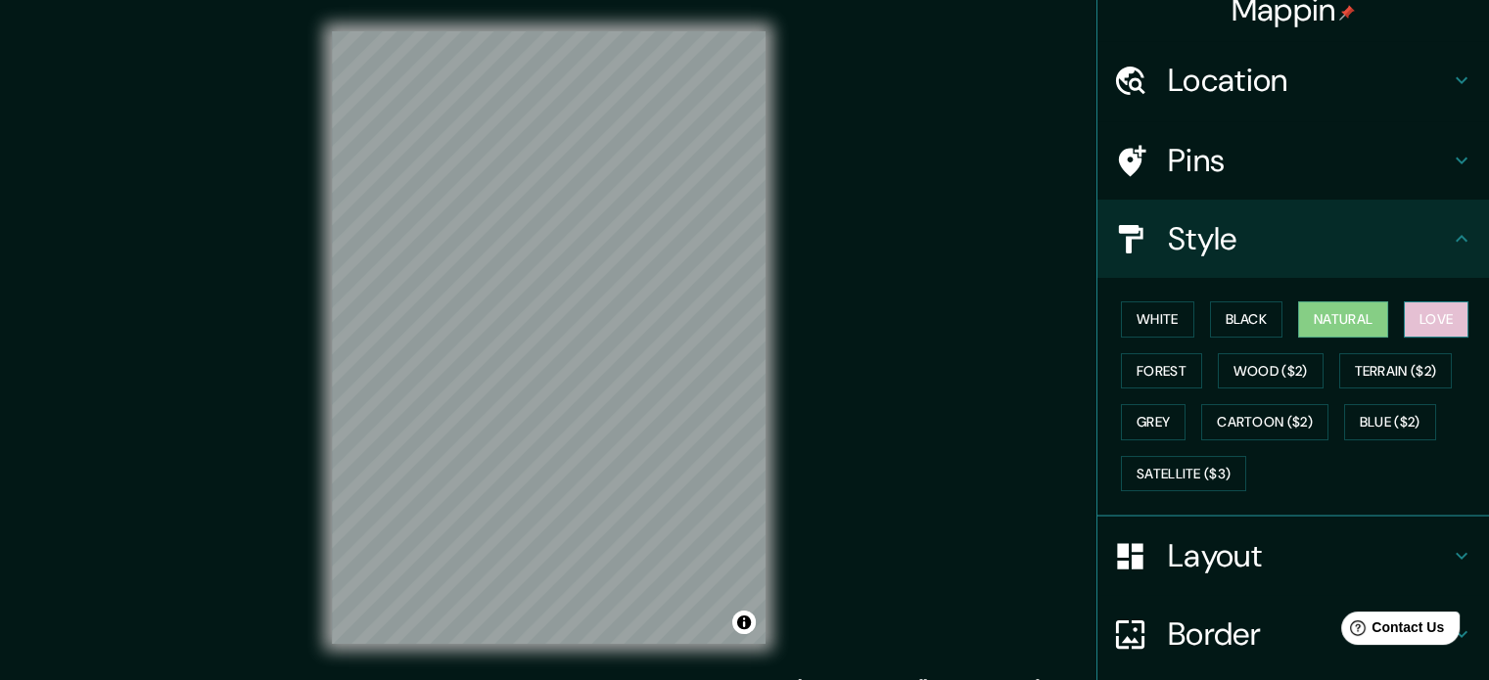
click at [1410, 318] on button "Love" at bounding box center [1435, 319] width 65 height 36
click at [1162, 380] on button "Forest" at bounding box center [1161, 371] width 81 height 36
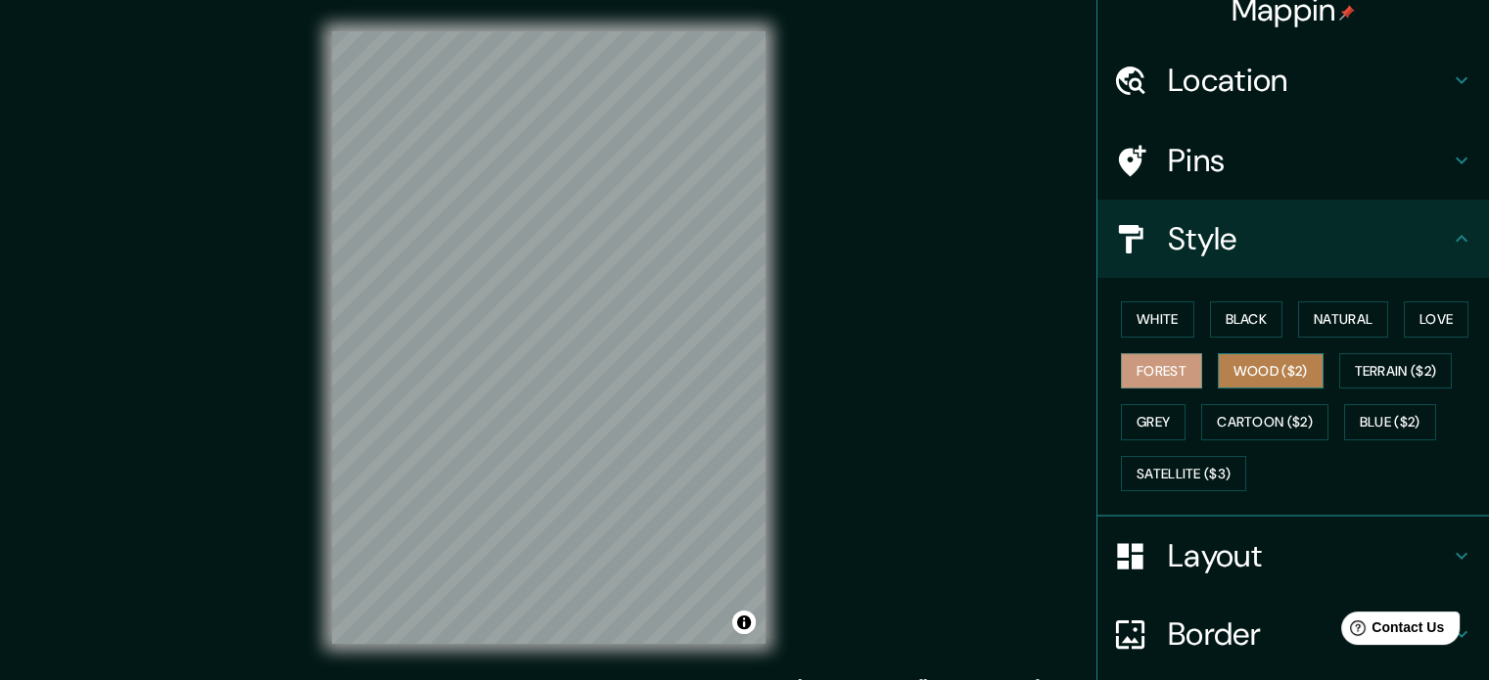
click at [1280, 366] on button "Wood ($2)" at bounding box center [1270, 371] width 106 height 36
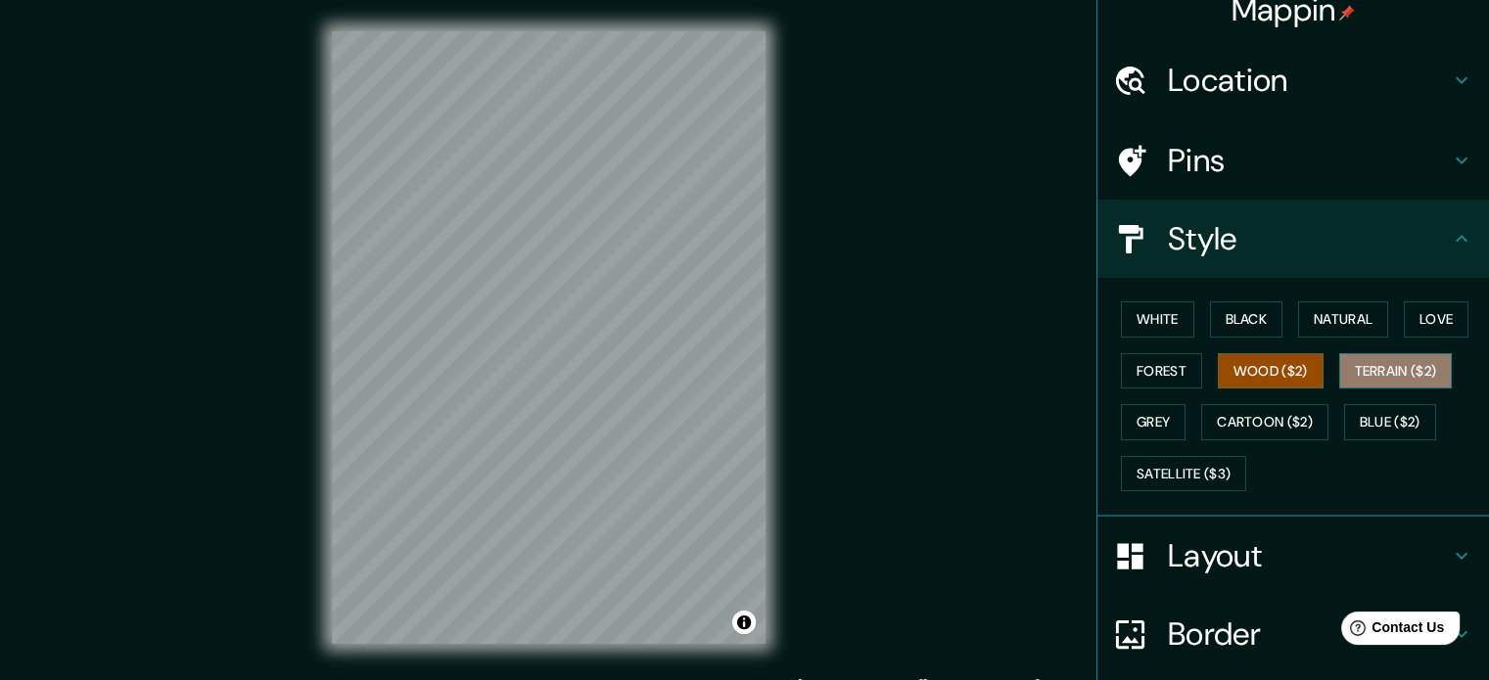
click at [1393, 363] on button "Terrain ($2)" at bounding box center [1396, 371] width 114 height 36
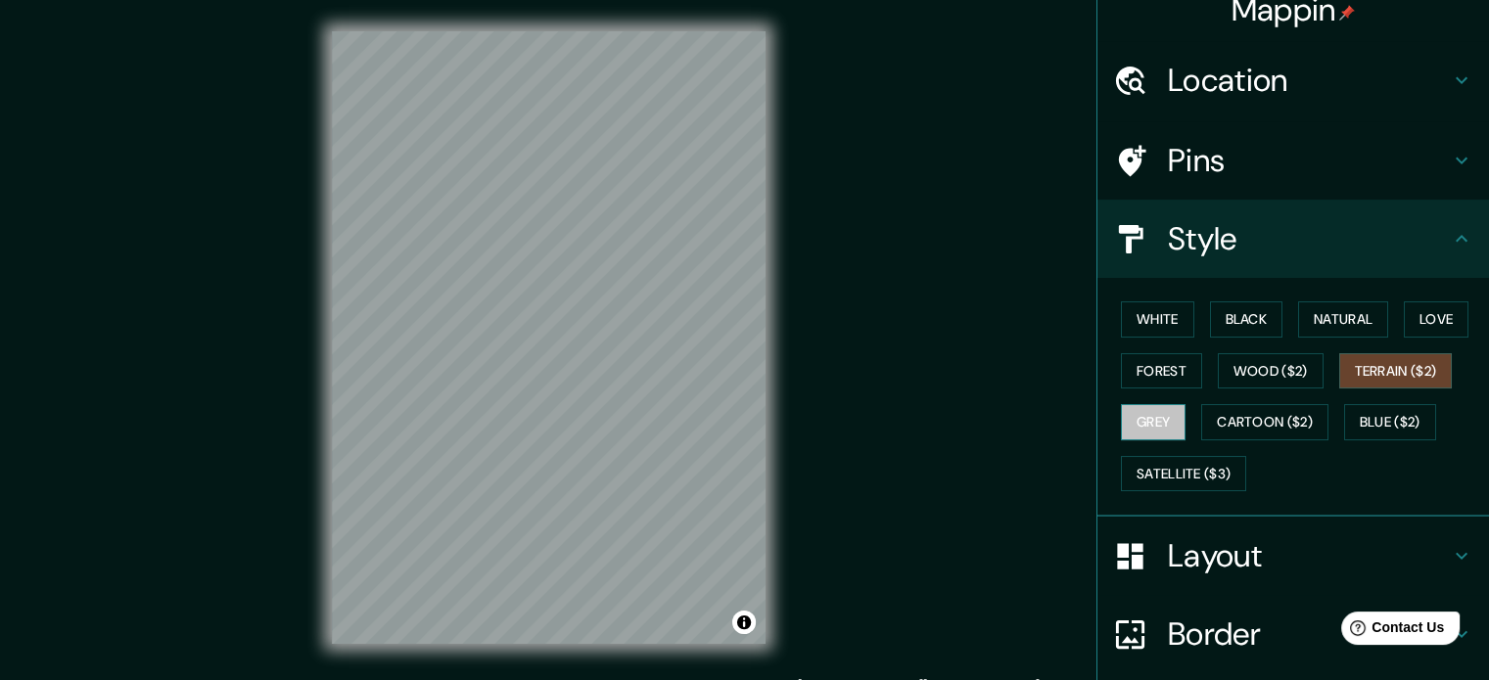
click at [1156, 416] on button "Grey" at bounding box center [1153, 422] width 65 height 36
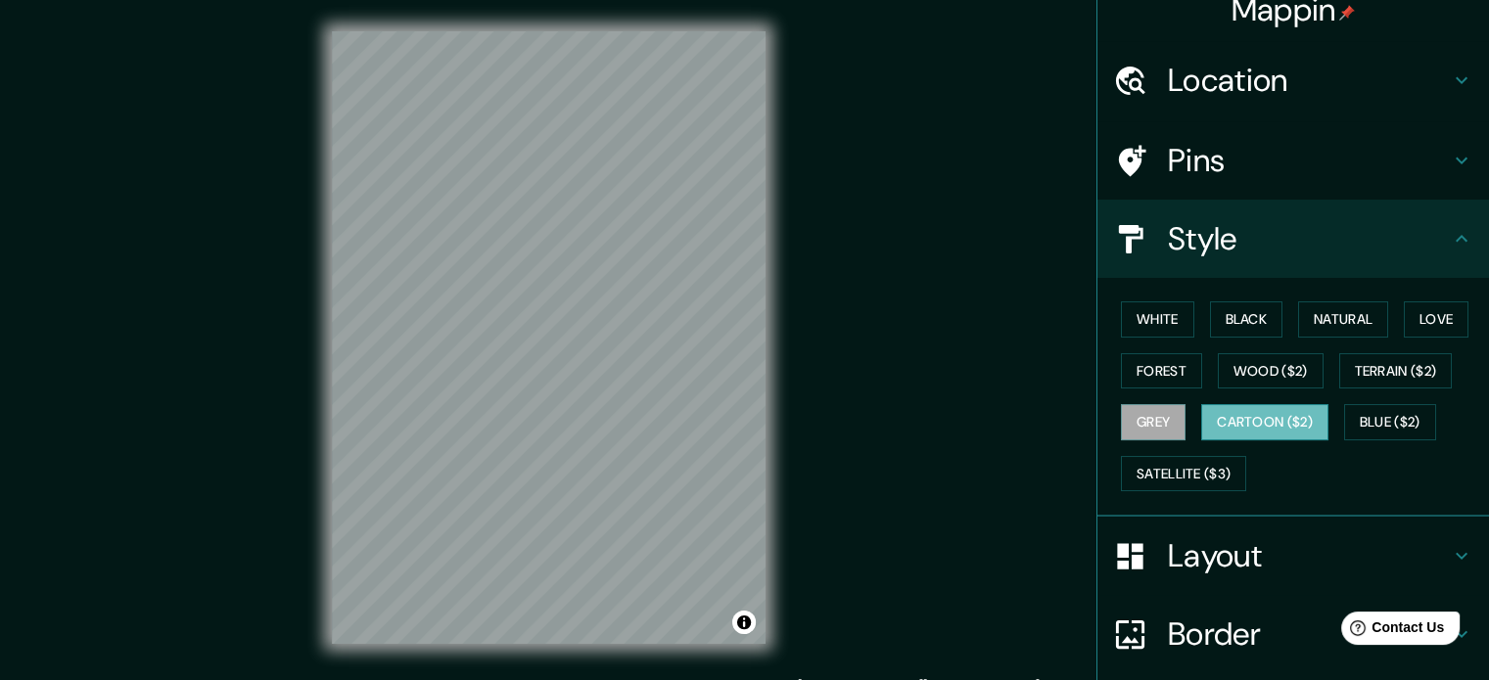
click at [1212, 414] on button "Cartoon ($2)" at bounding box center [1264, 422] width 127 height 36
click at [1352, 417] on button "Blue ($2)" at bounding box center [1390, 422] width 92 height 36
click at [1243, 426] on button "Cartoon ($2)" at bounding box center [1264, 422] width 127 height 36
click at [1181, 481] on button "Satellite ($3)" at bounding box center [1183, 474] width 125 height 36
click at [1249, 425] on button "Cartoon ($2)" at bounding box center [1264, 422] width 127 height 36
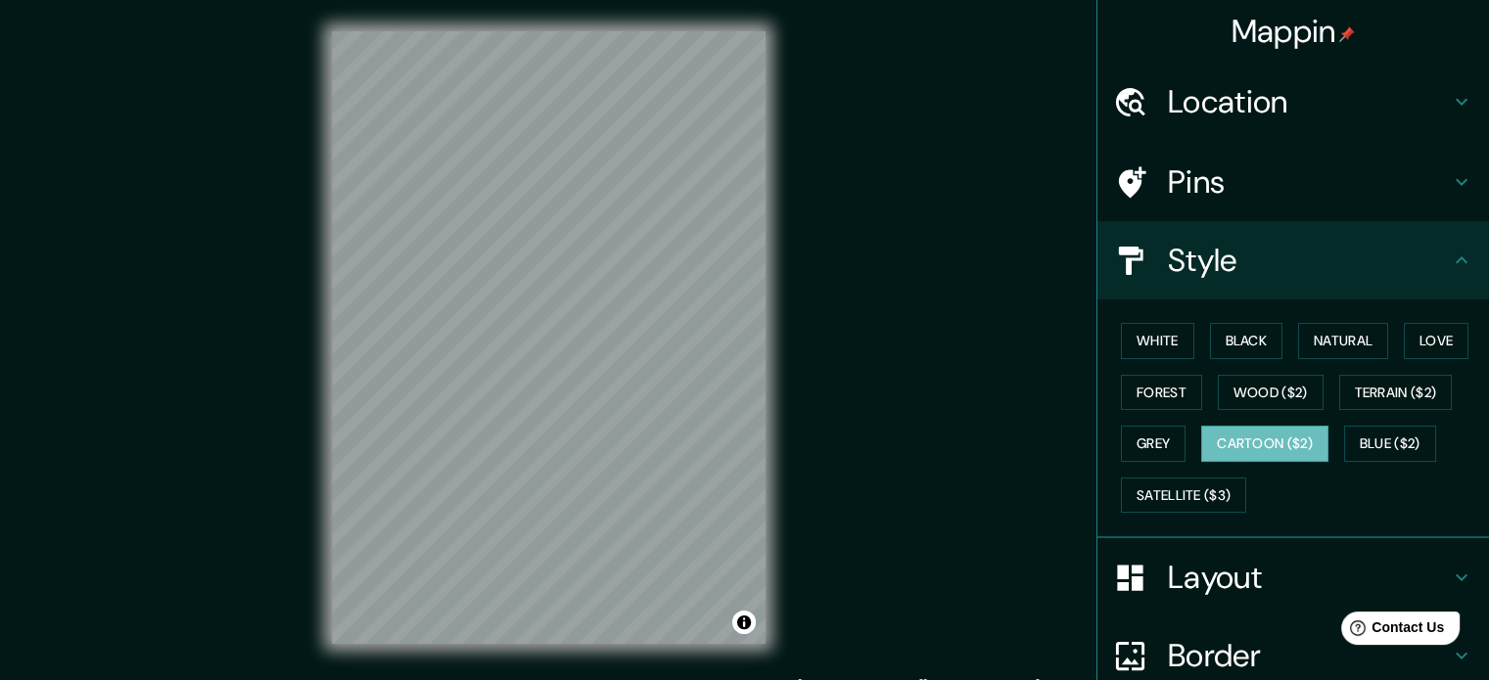
scroll to position [0, 0]
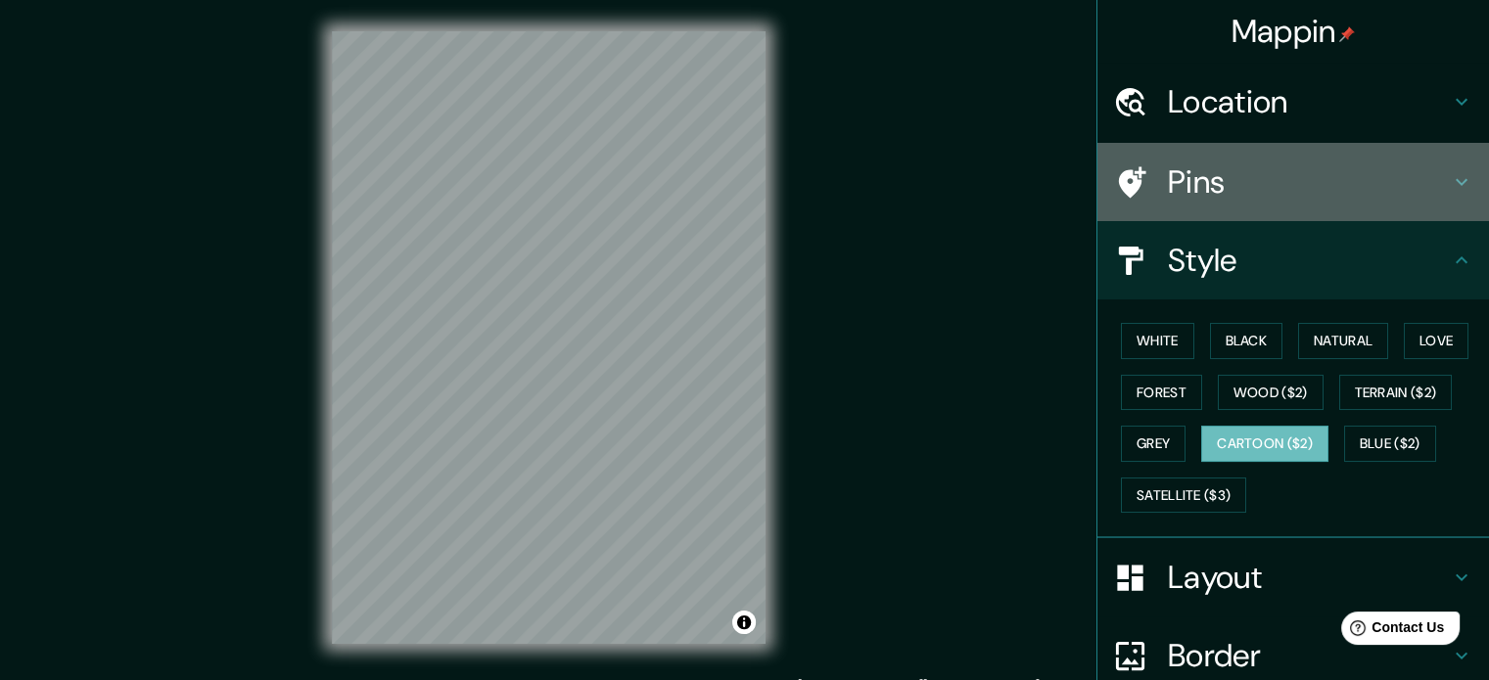
click at [1340, 195] on h4 "Pins" at bounding box center [1309, 181] width 282 height 39
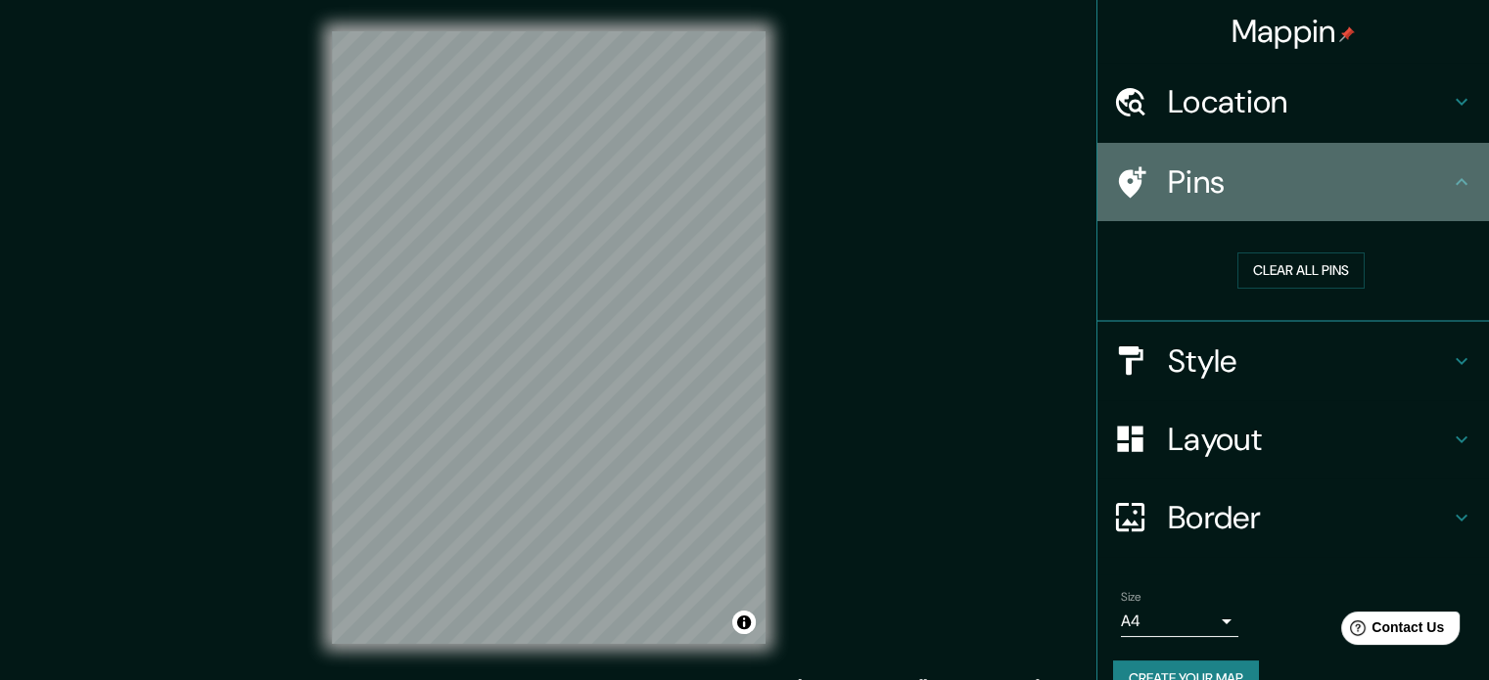
click at [1352, 179] on h4 "Pins" at bounding box center [1309, 181] width 282 height 39
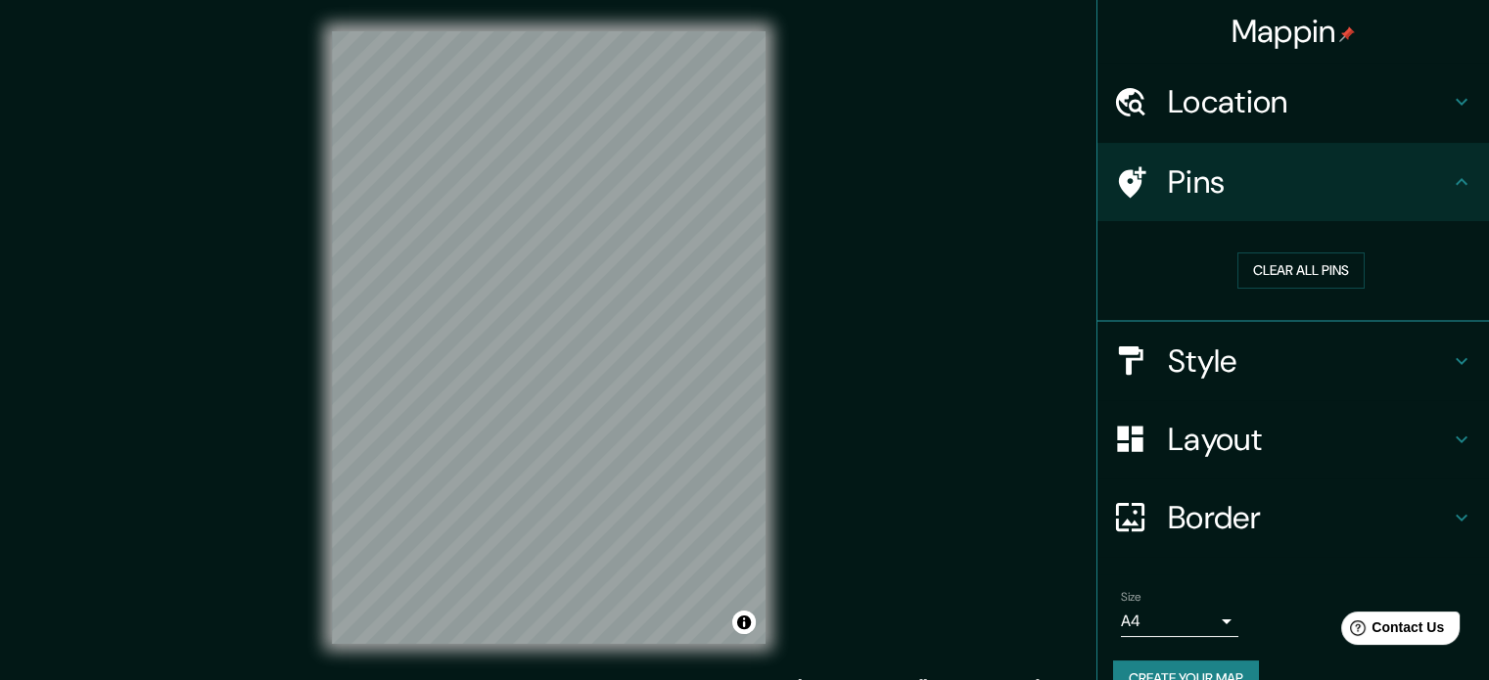
click at [1277, 524] on h4 "Border" at bounding box center [1309, 517] width 282 height 39
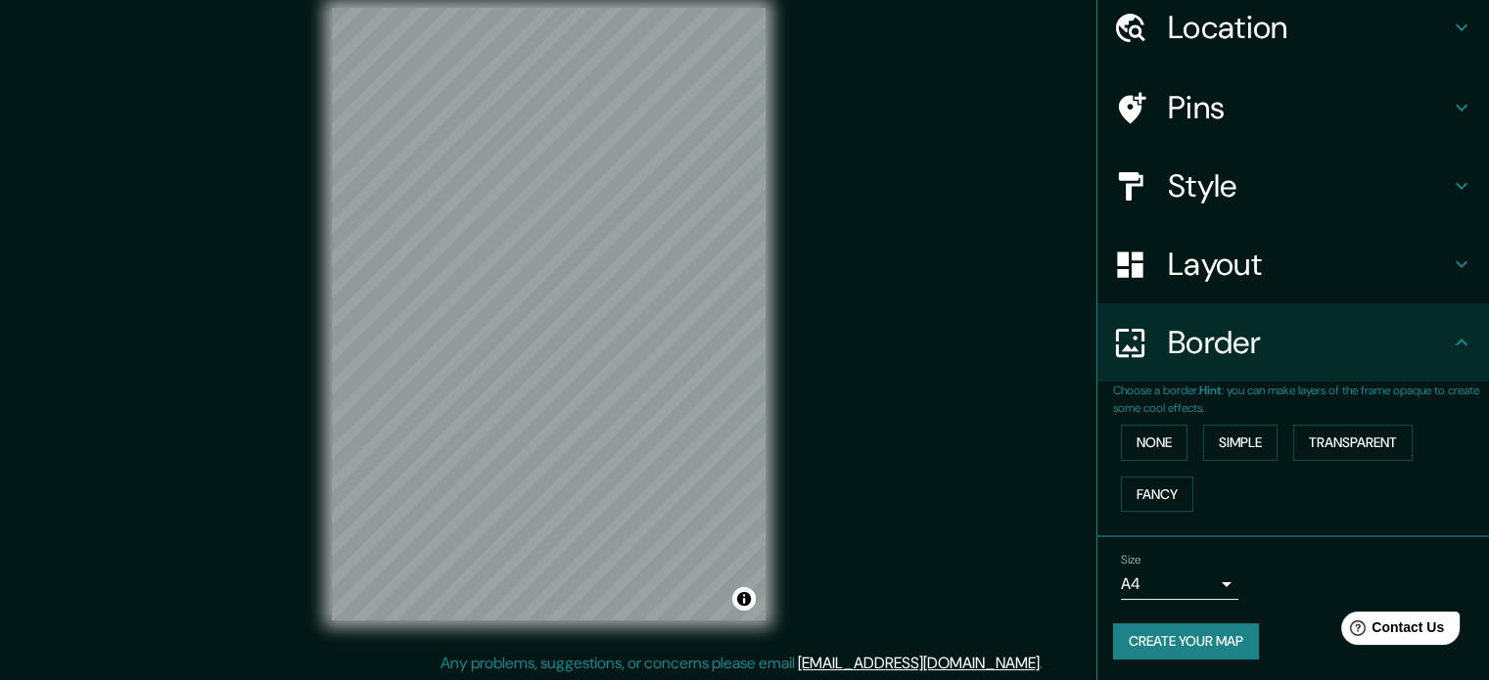
scroll to position [25, 0]
click at [1292, 285] on div "Layout" at bounding box center [1292, 264] width 391 height 78
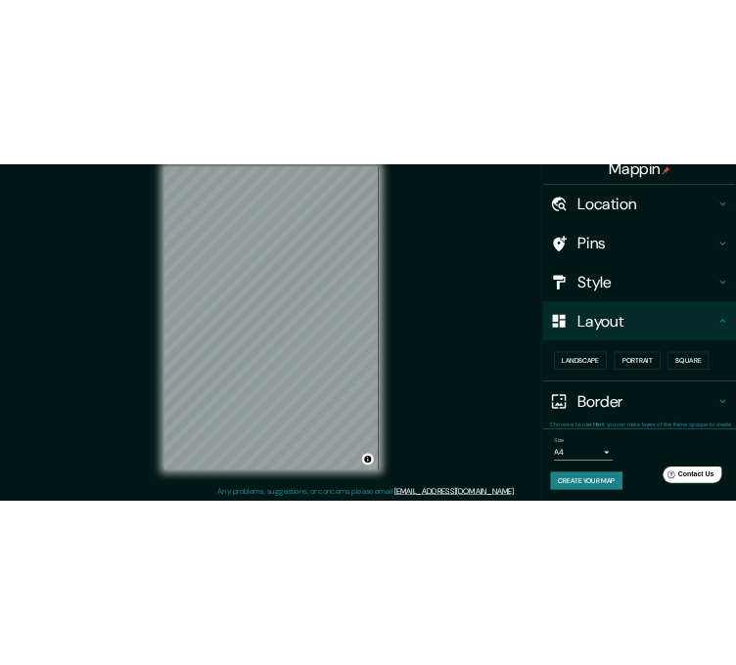
scroll to position [22, 0]
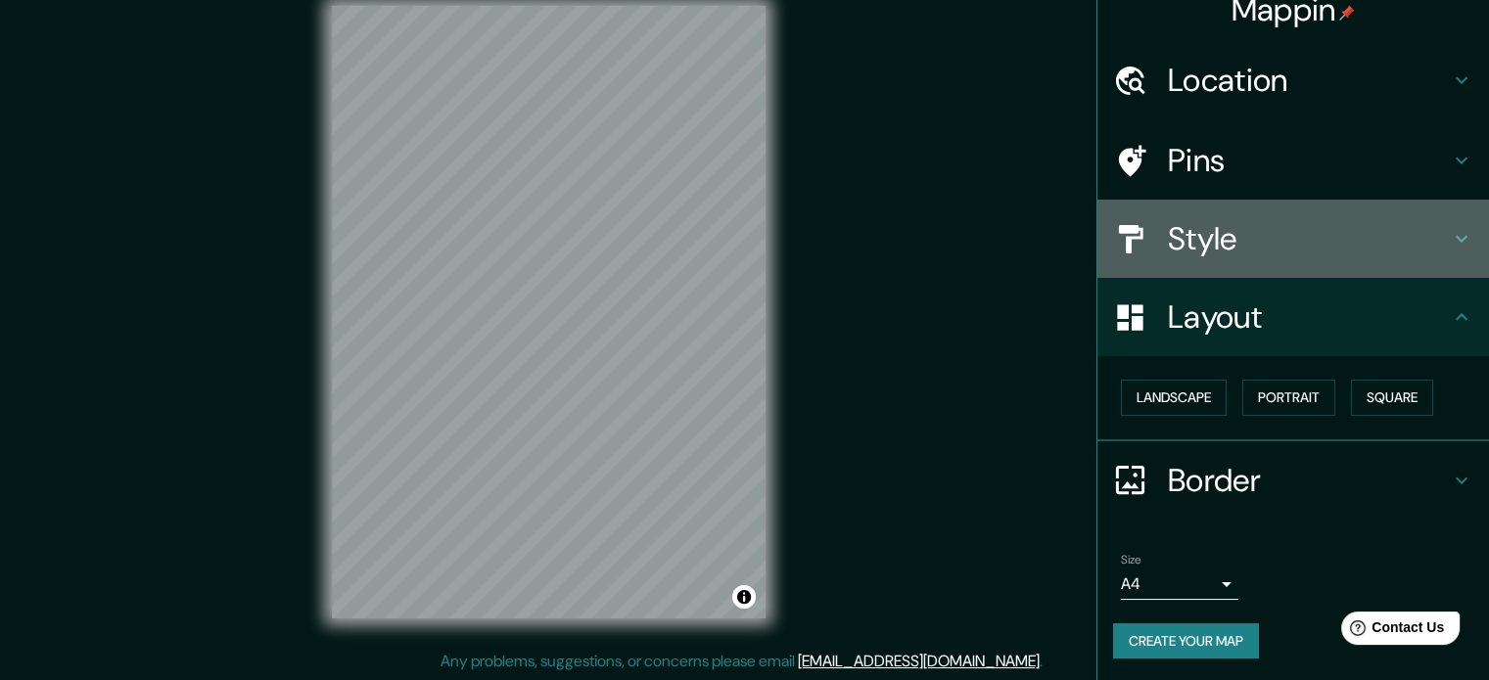
click at [1265, 248] on h4 "Style" at bounding box center [1309, 238] width 282 height 39
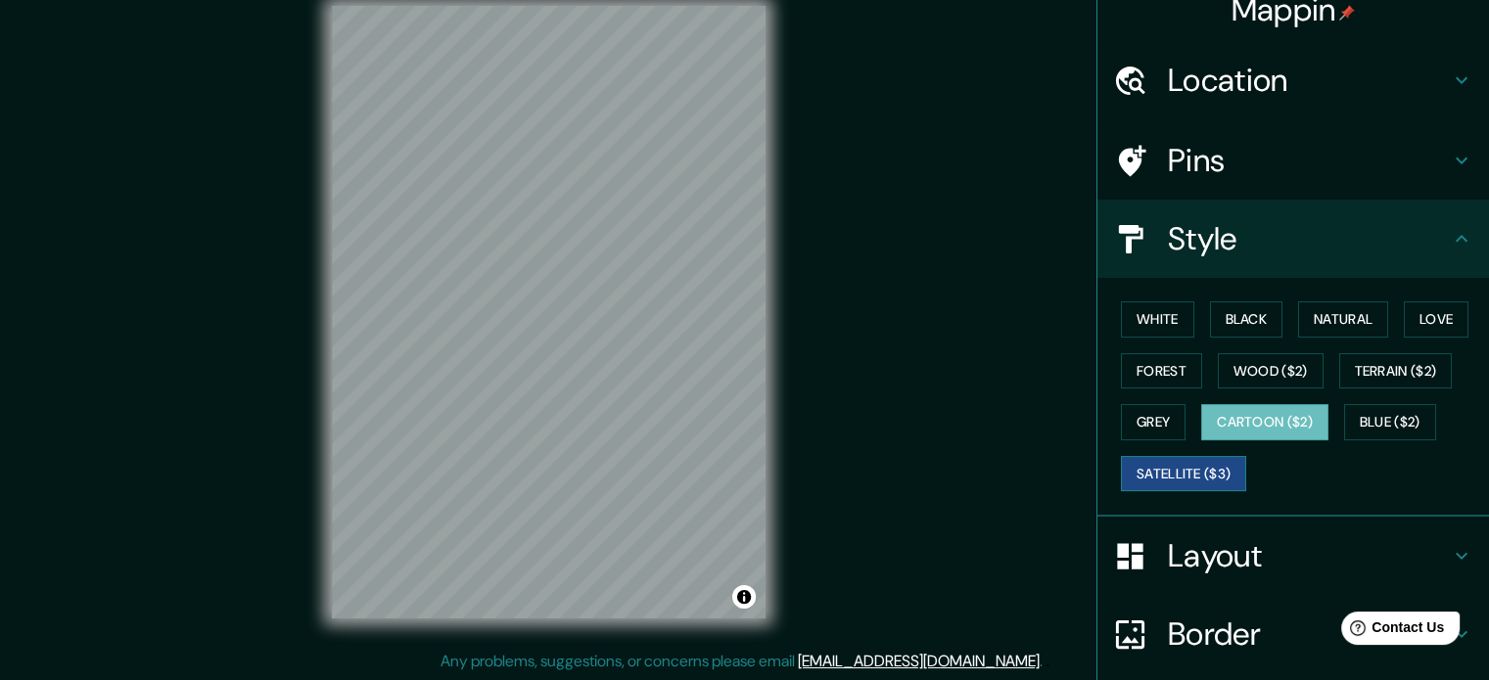
click at [1187, 477] on button "Satellite ($3)" at bounding box center [1183, 474] width 125 height 36
click at [1261, 413] on button "Cartoon ($2)" at bounding box center [1264, 422] width 127 height 36
click at [1359, 422] on button "Blue ($2)" at bounding box center [1390, 422] width 92 height 36
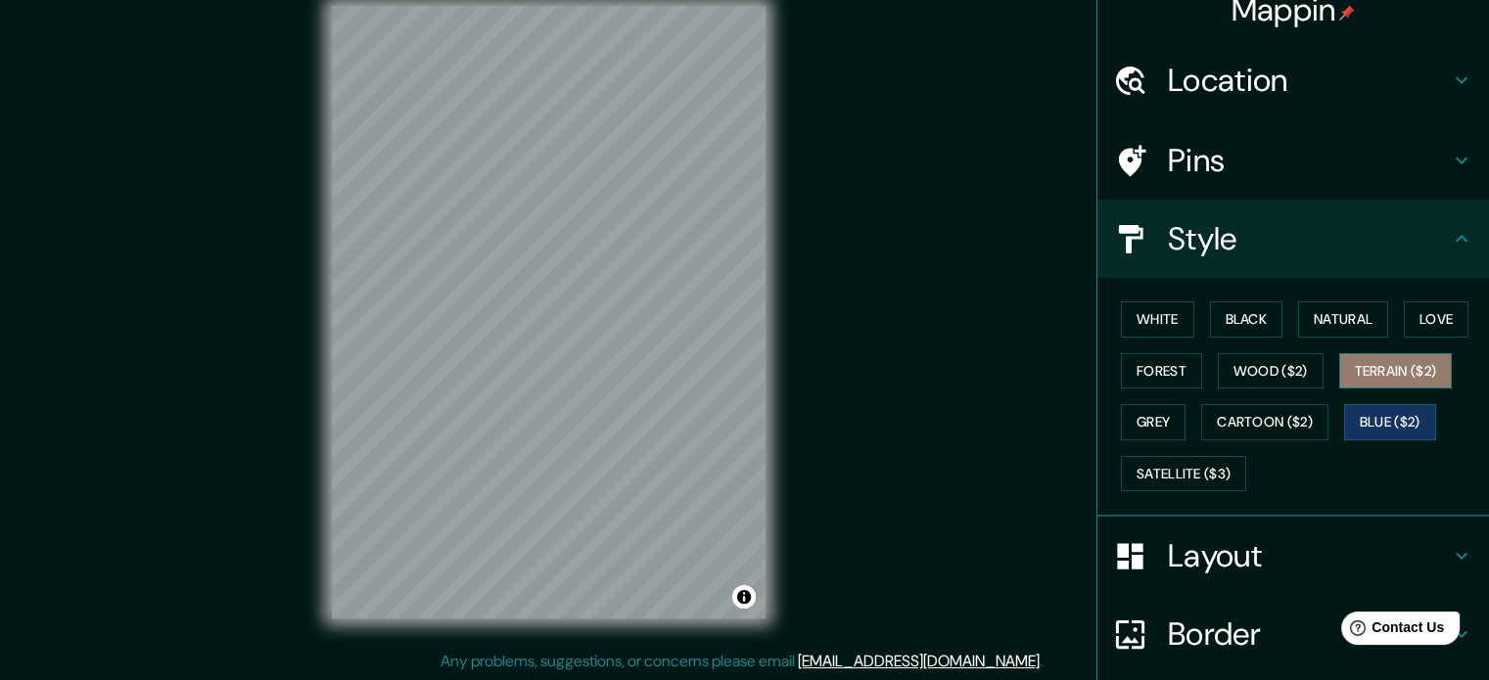
click at [1370, 384] on button "Terrain ($2)" at bounding box center [1396, 371] width 114 height 36
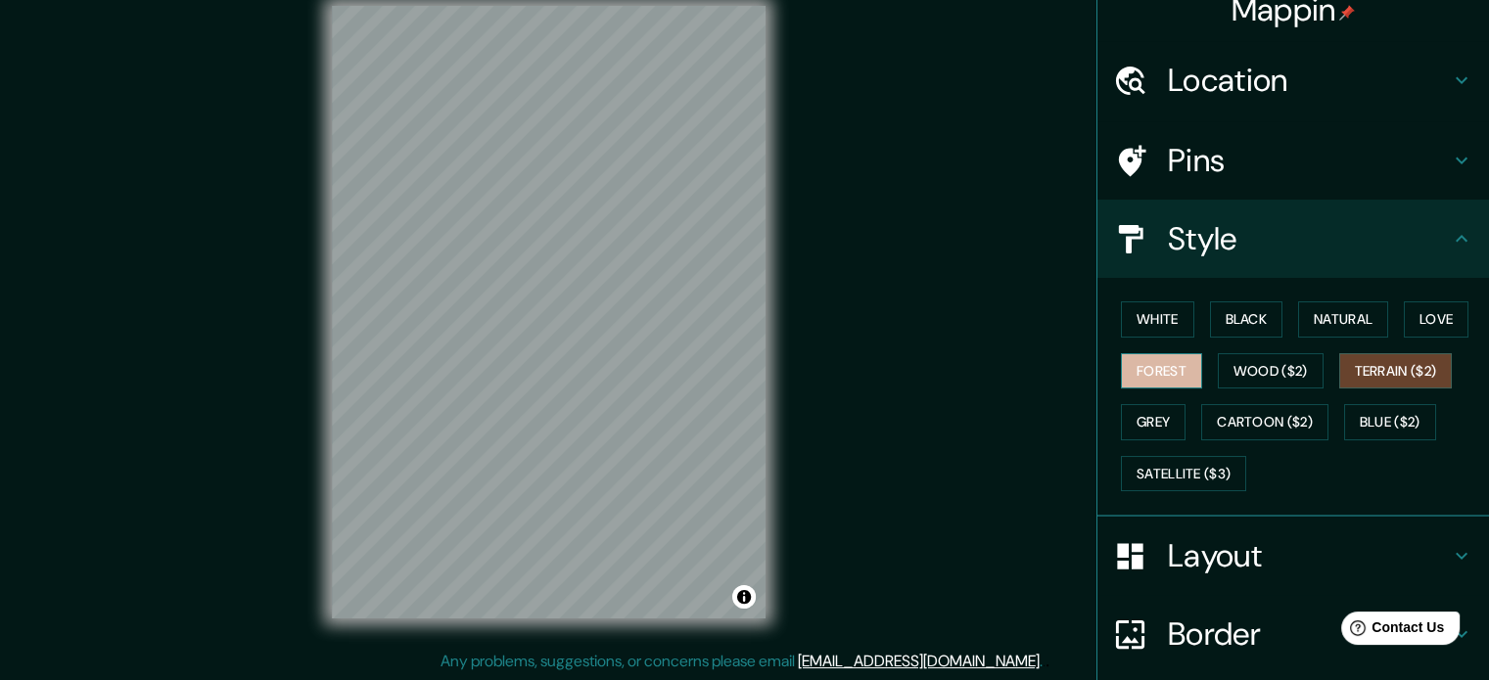
click at [1149, 363] on button "Forest" at bounding box center [1161, 371] width 81 height 36
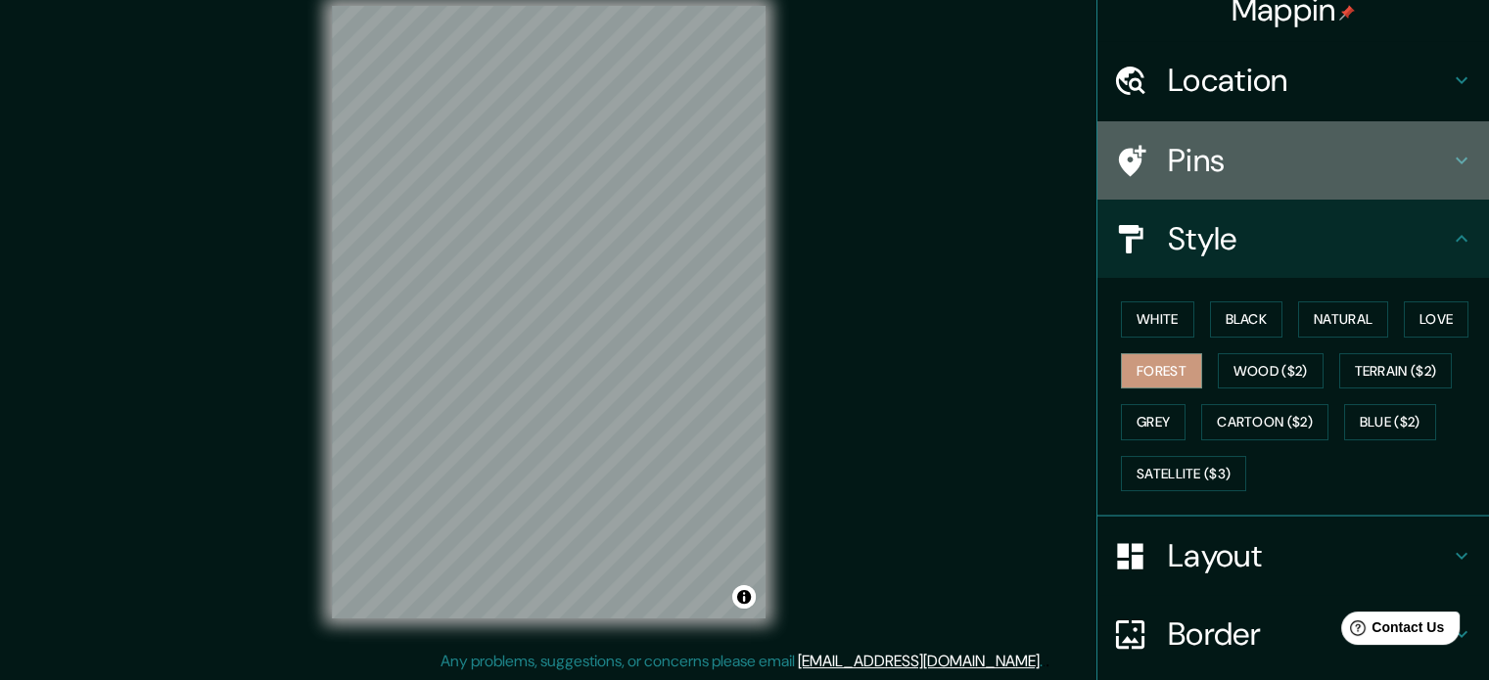
click at [1252, 158] on h4 "Pins" at bounding box center [1309, 160] width 282 height 39
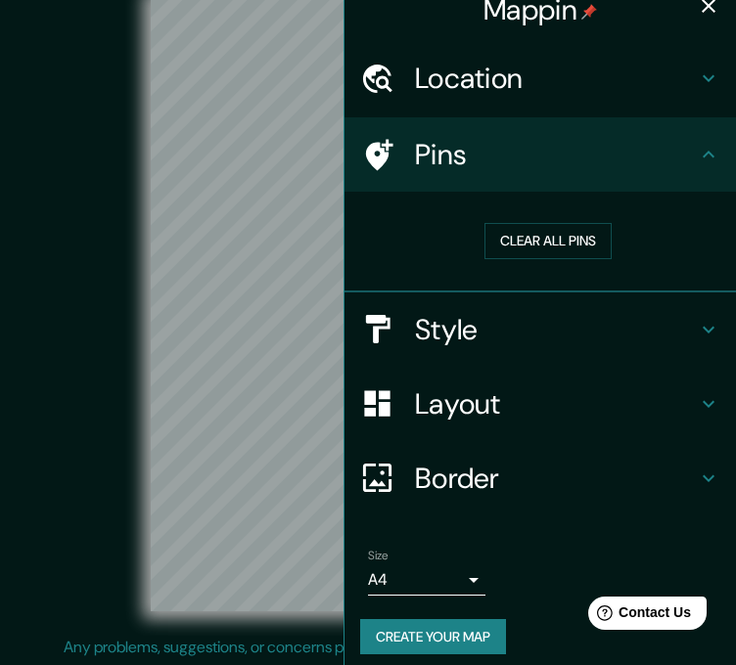
scroll to position [24, 0]
